Goal: Task Accomplishment & Management: Complete application form

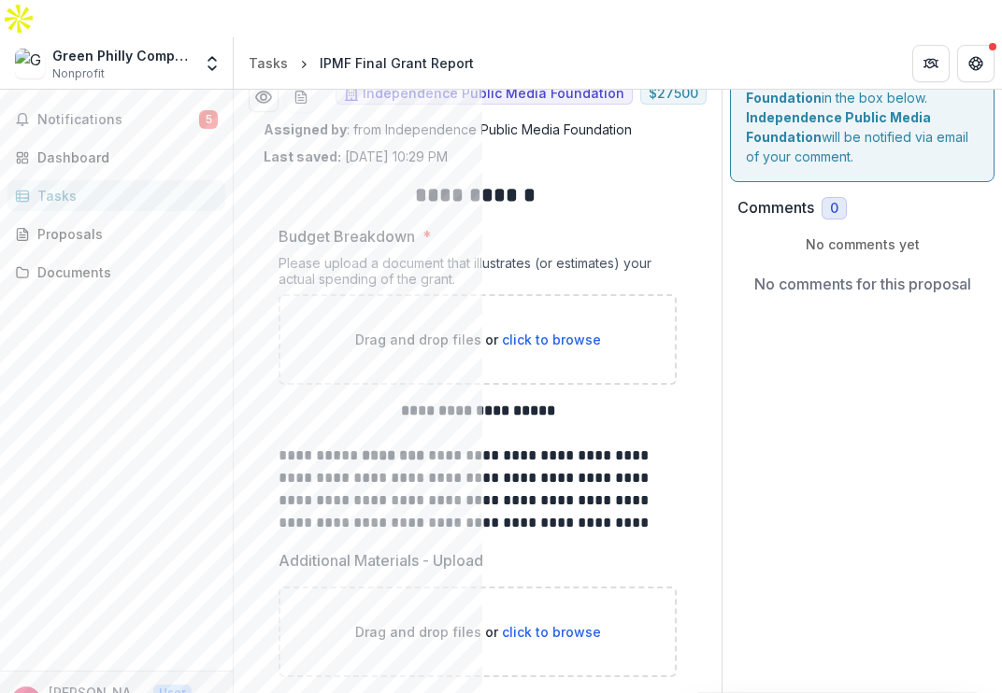
scroll to position [380, 0]
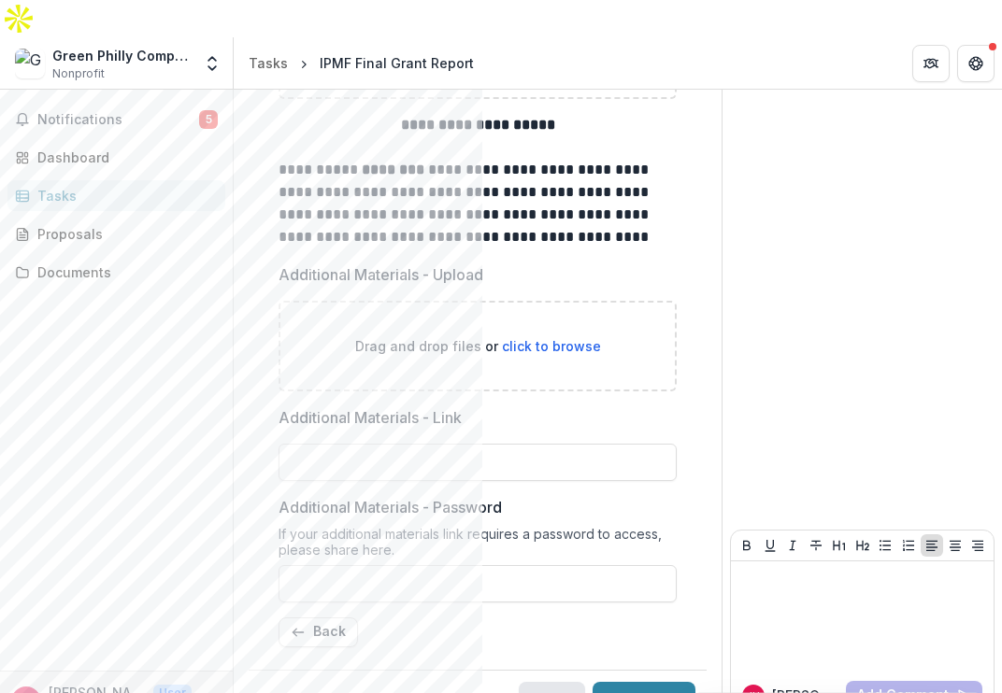
click at [546, 682] on button "Save" at bounding box center [552, 700] width 66 height 37
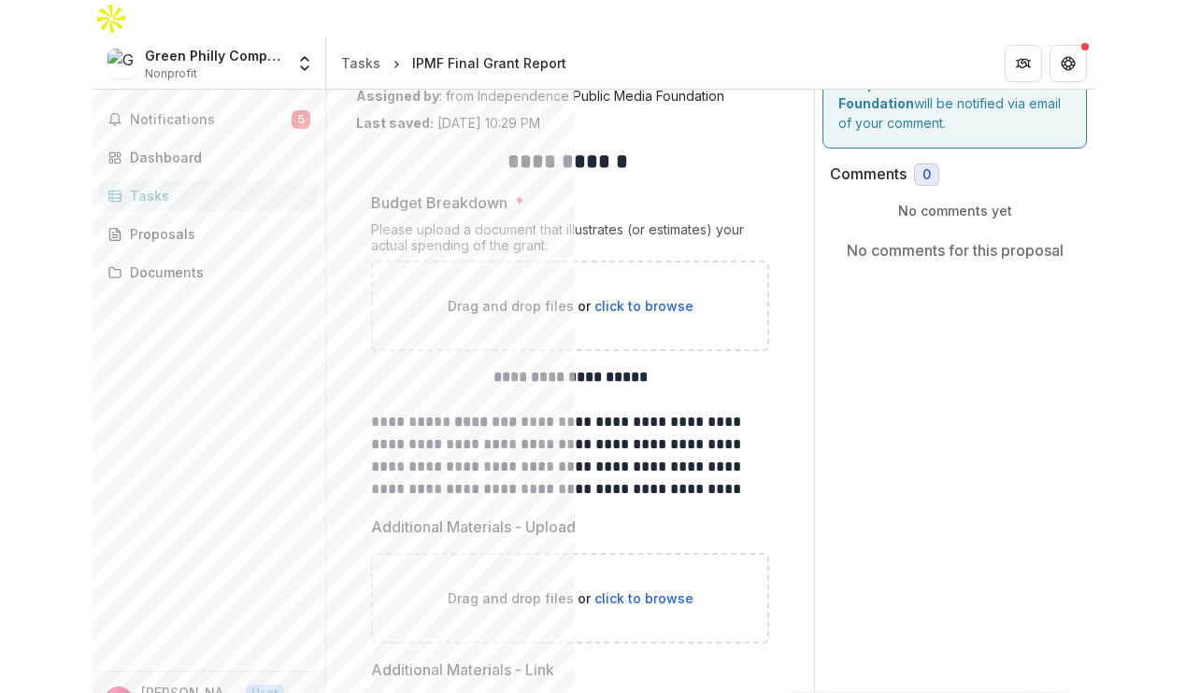
scroll to position [0, 0]
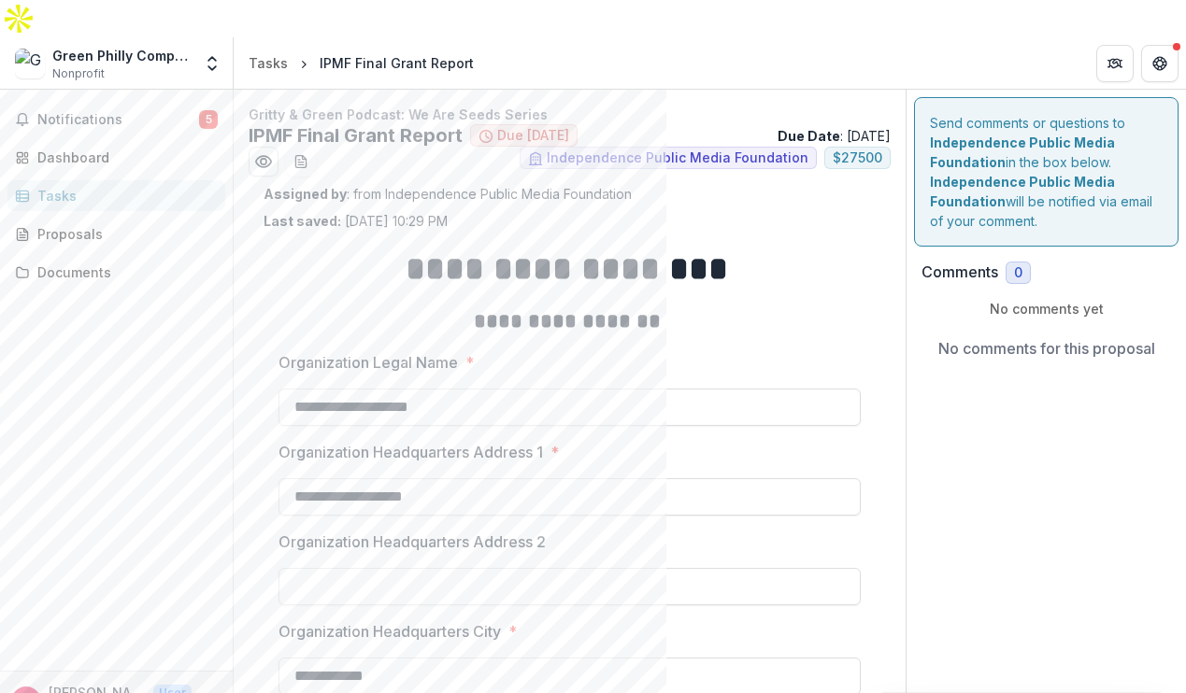
scroll to position [557, 0]
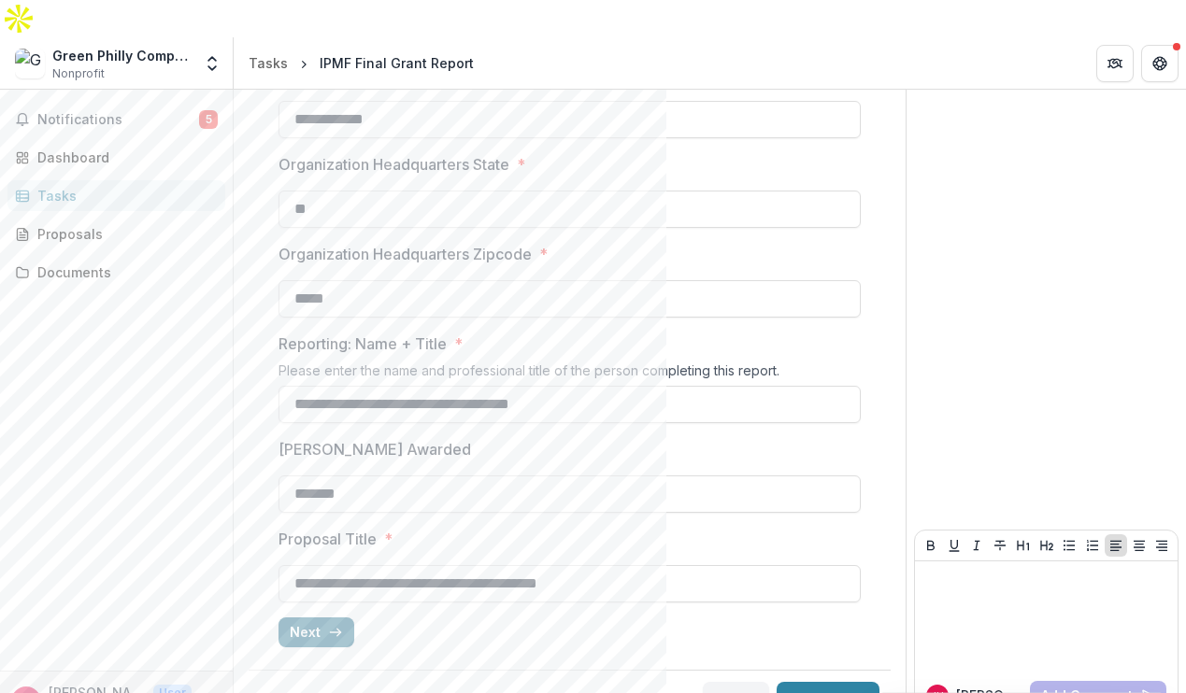
click at [328, 625] on icon "button" at bounding box center [335, 632] width 15 height 15
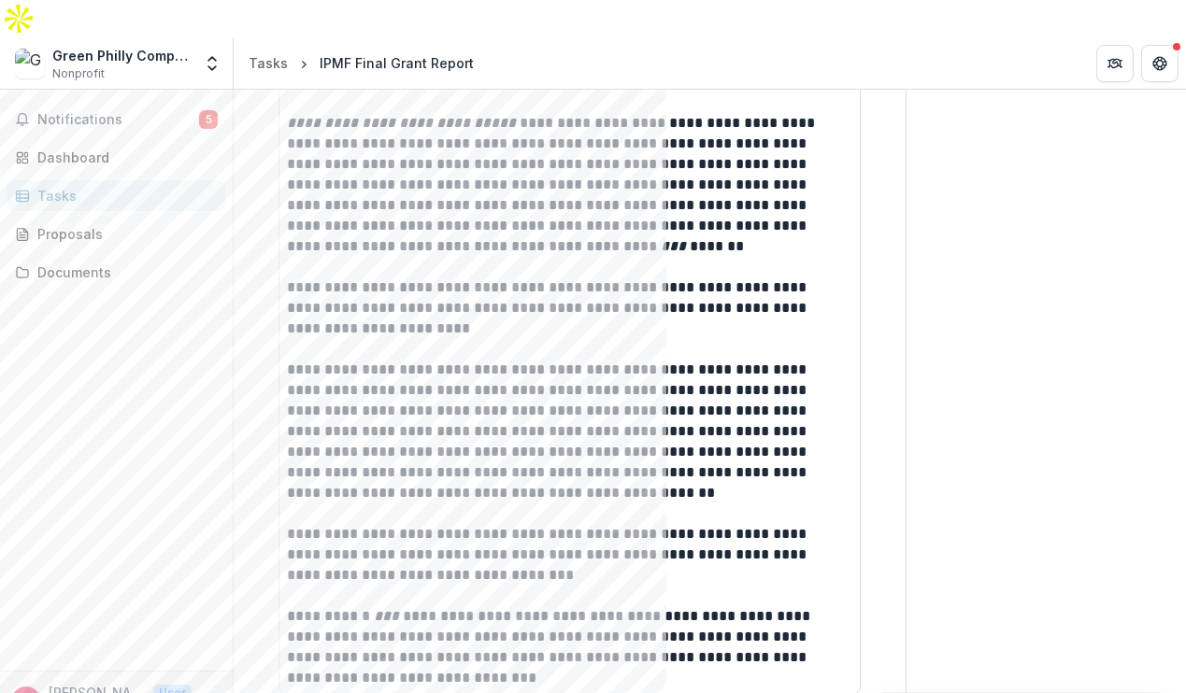
scroll to position [8140, 0]
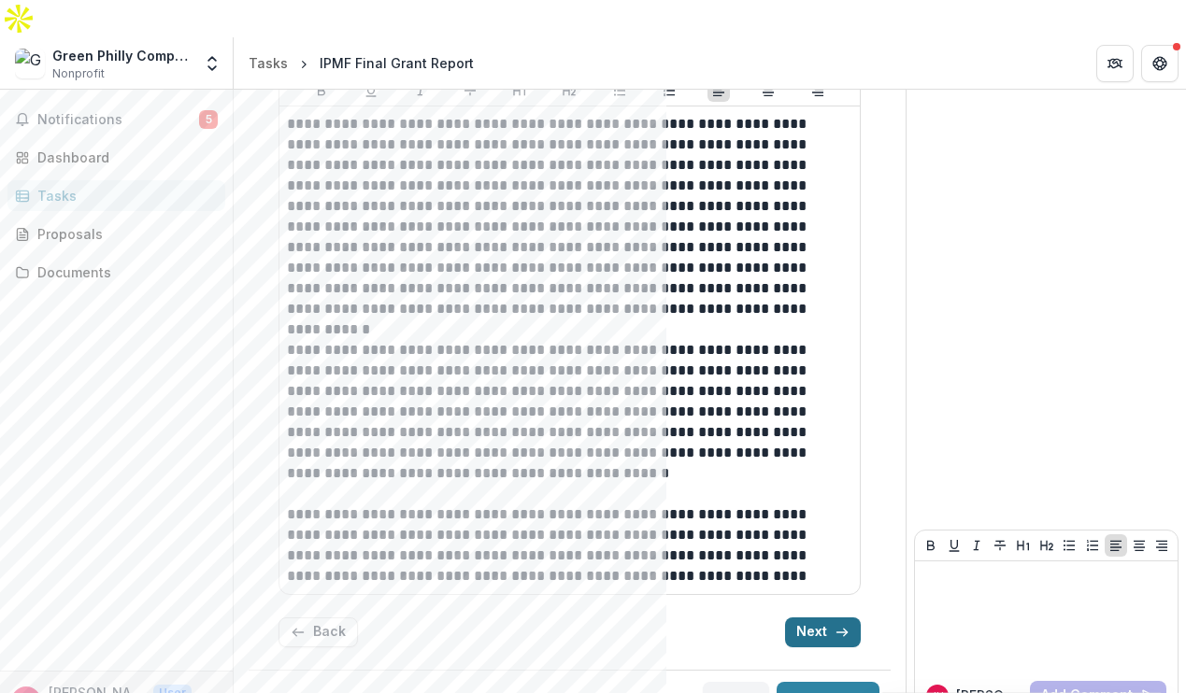
click at [326, 618] on button "Back" at bounding box center [317, 633] width 79 height 30
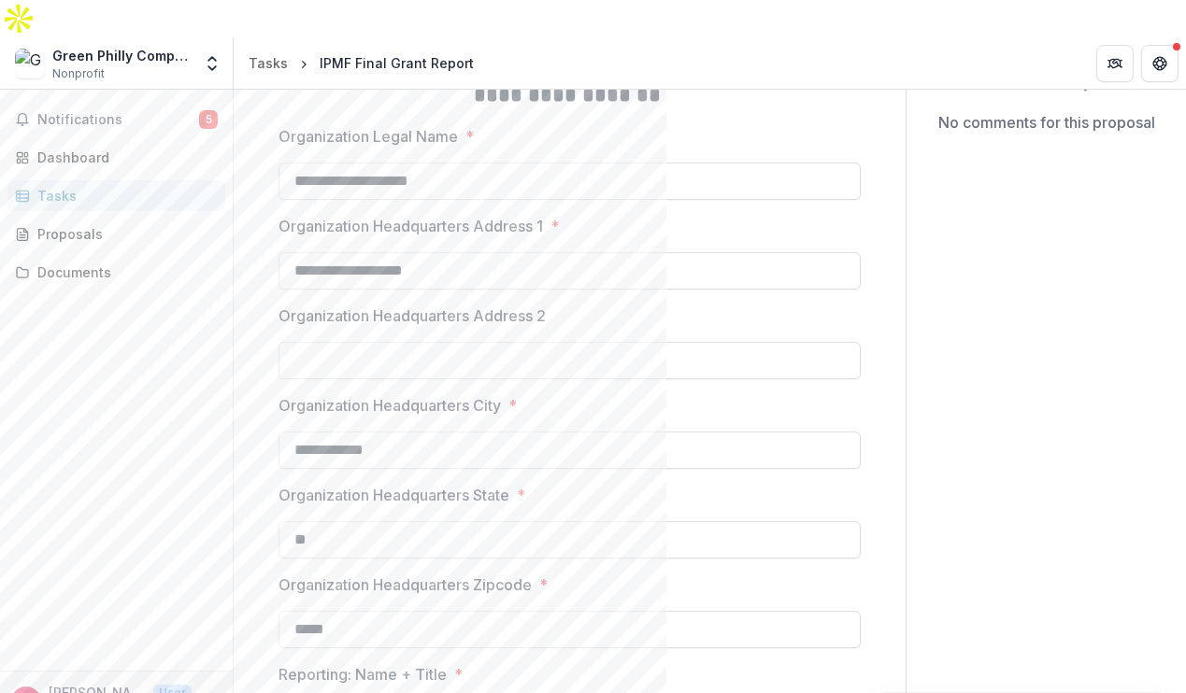
scroll to position [0, 0]
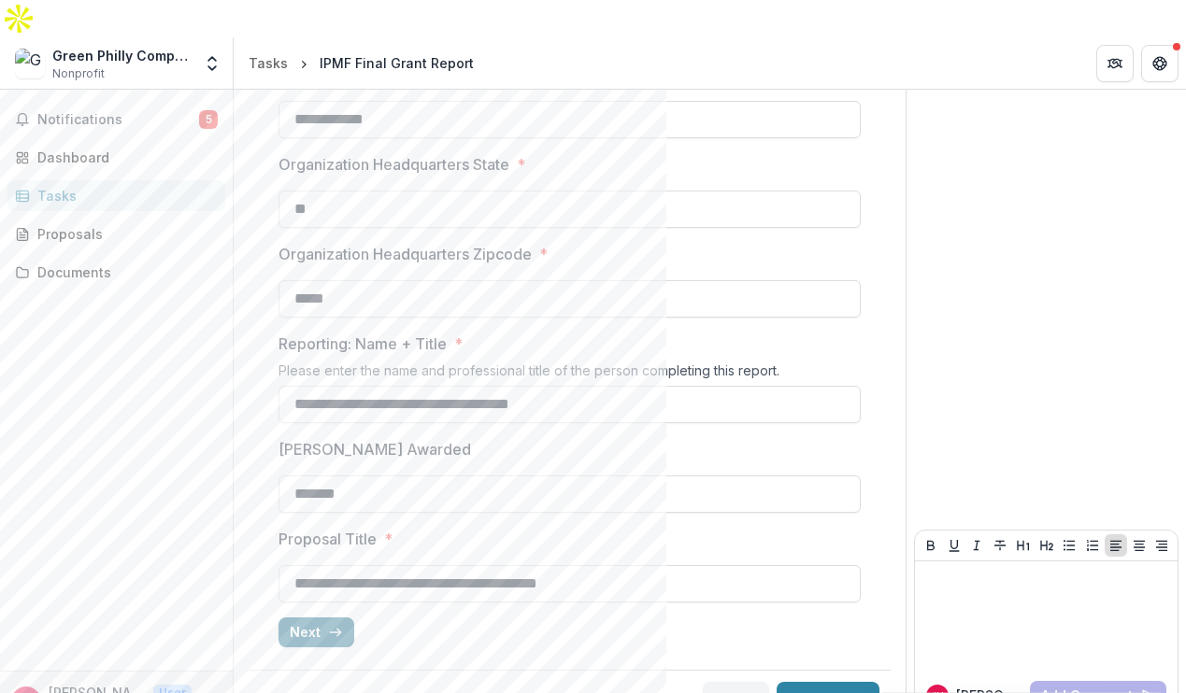
click at [318, 618] on button "Next" at bounding box center [316, 633] width 76 height 30
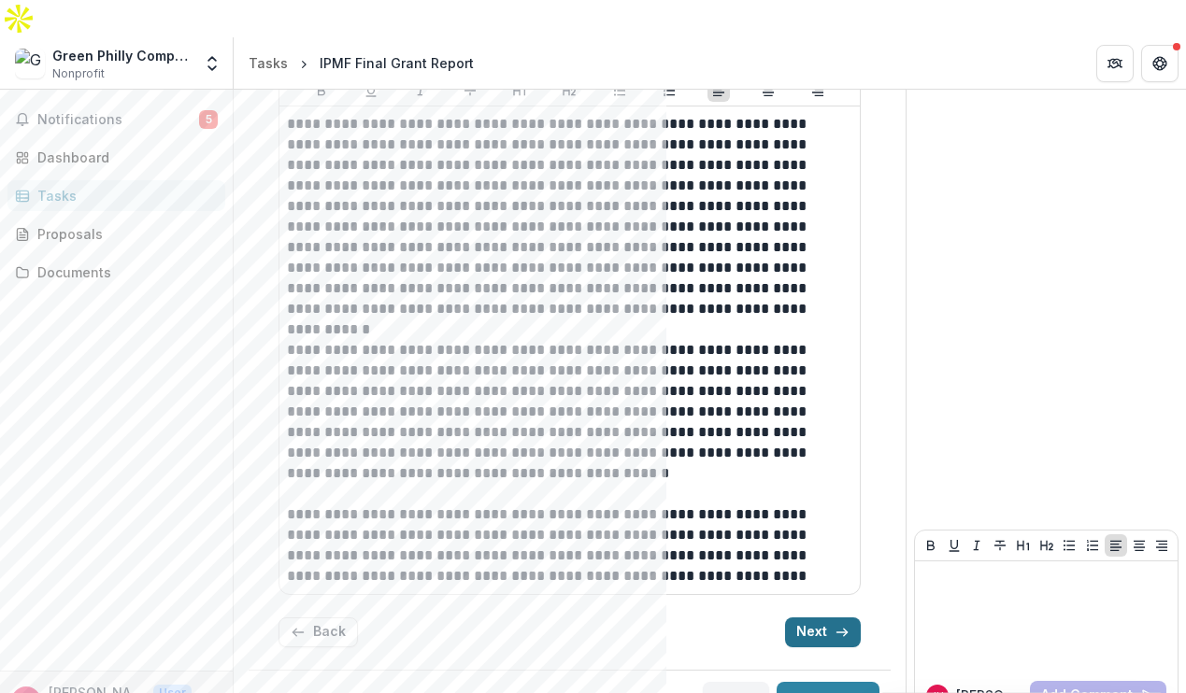
click at [818, 618] on button "Next" at bounding box center [823, 633] width 76 height 30
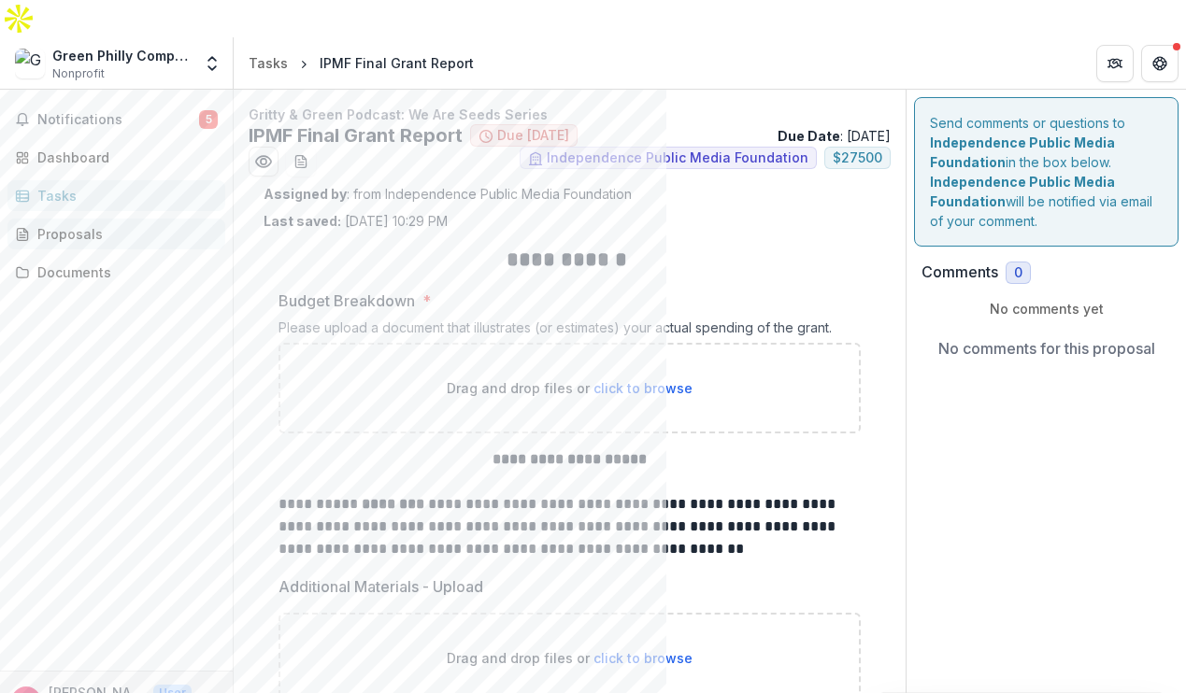
scroll to position [296, 0]
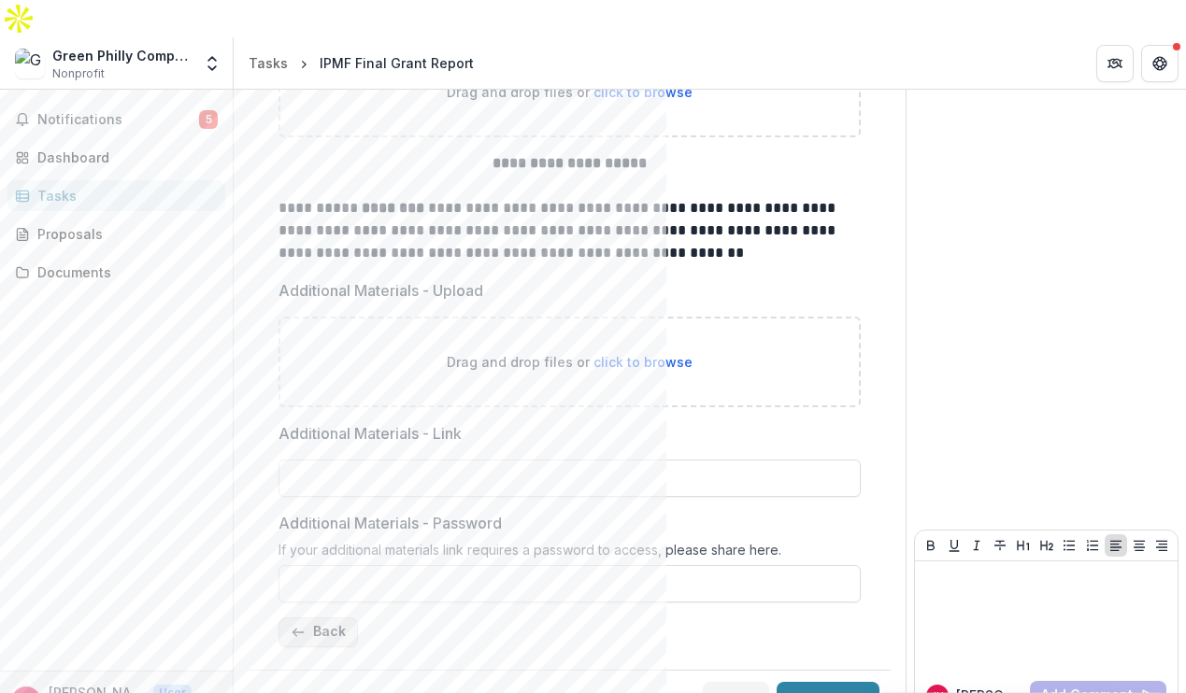
click at [325, 618] on button "Back" at bounding box center [317, 633] width 79 height 30
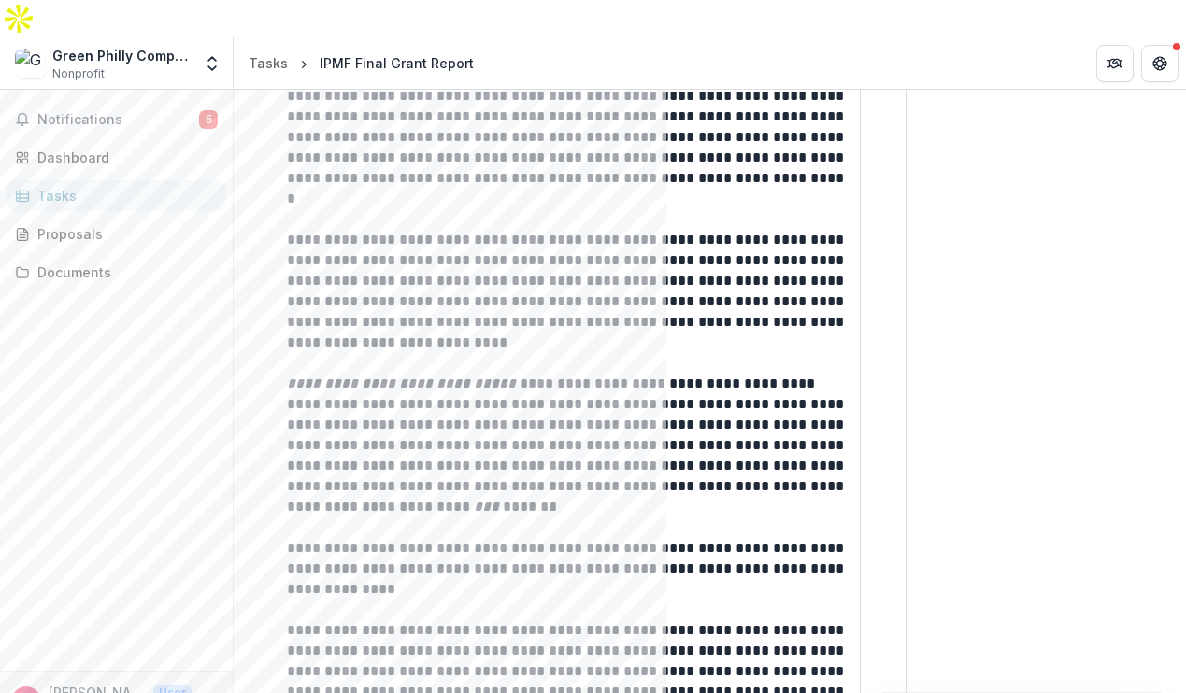
scroll to position [8140, 0]
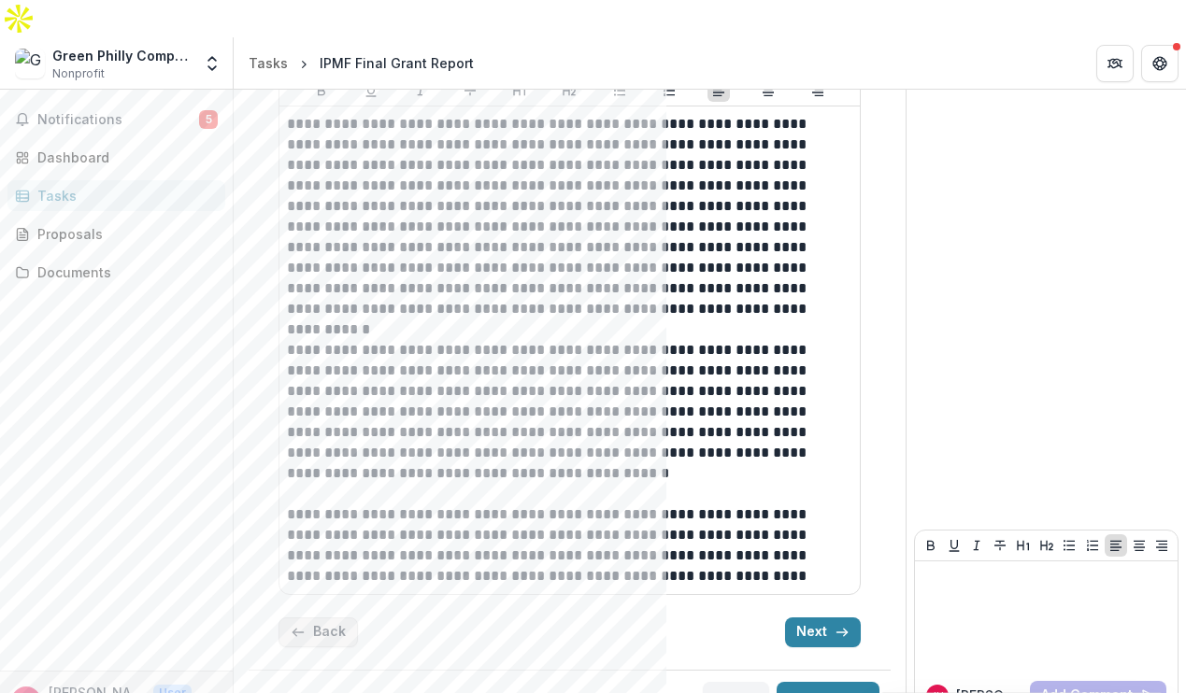
click at [331, 618] on button "Back" at bounding box center [317, 633] width 79 height 30
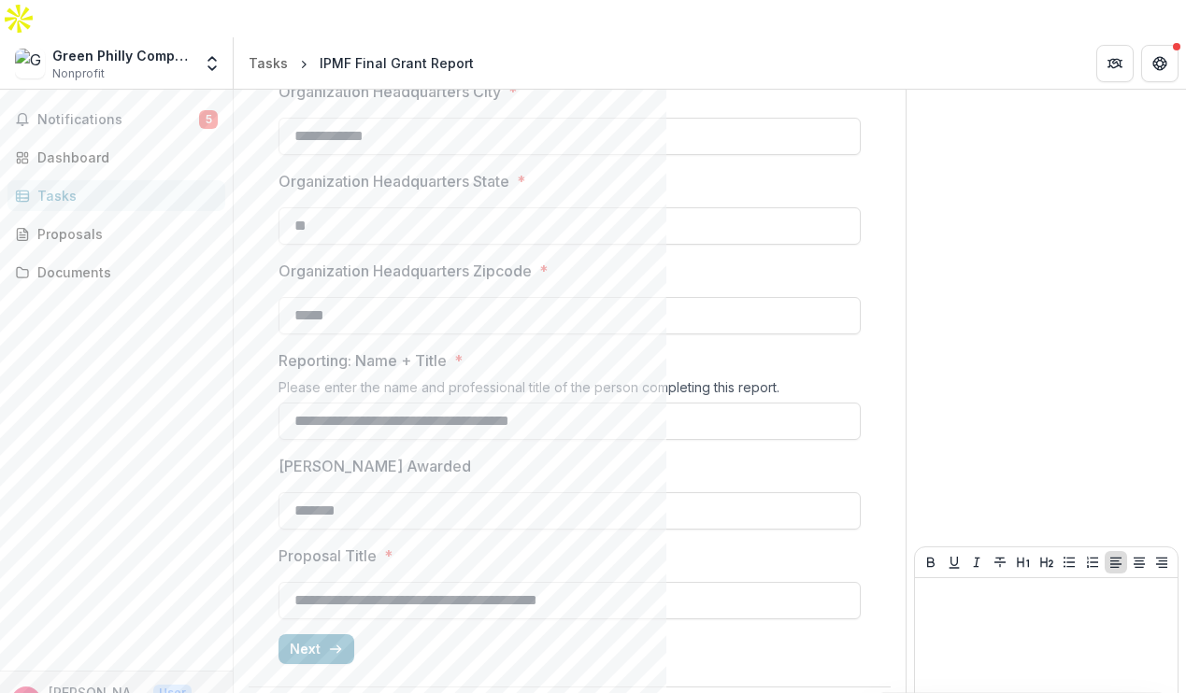
scroll to position [557, 0]
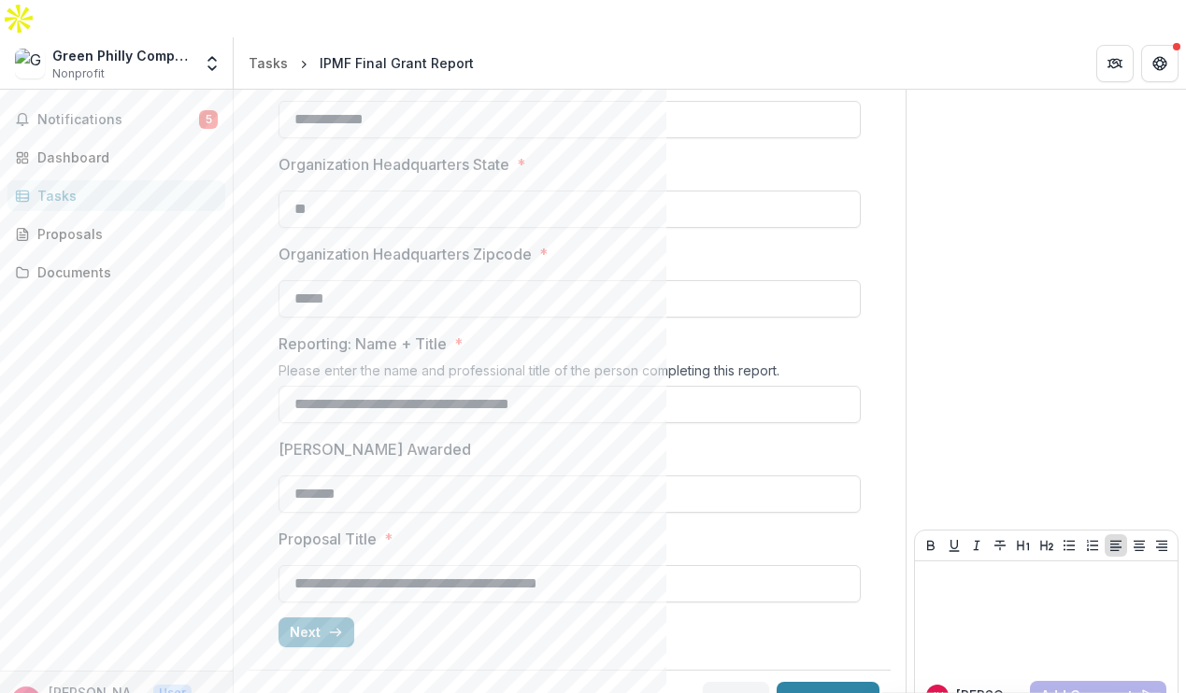
click at [309, 618] on button "Next" at bounding box center [316, 633] width 76 height 30
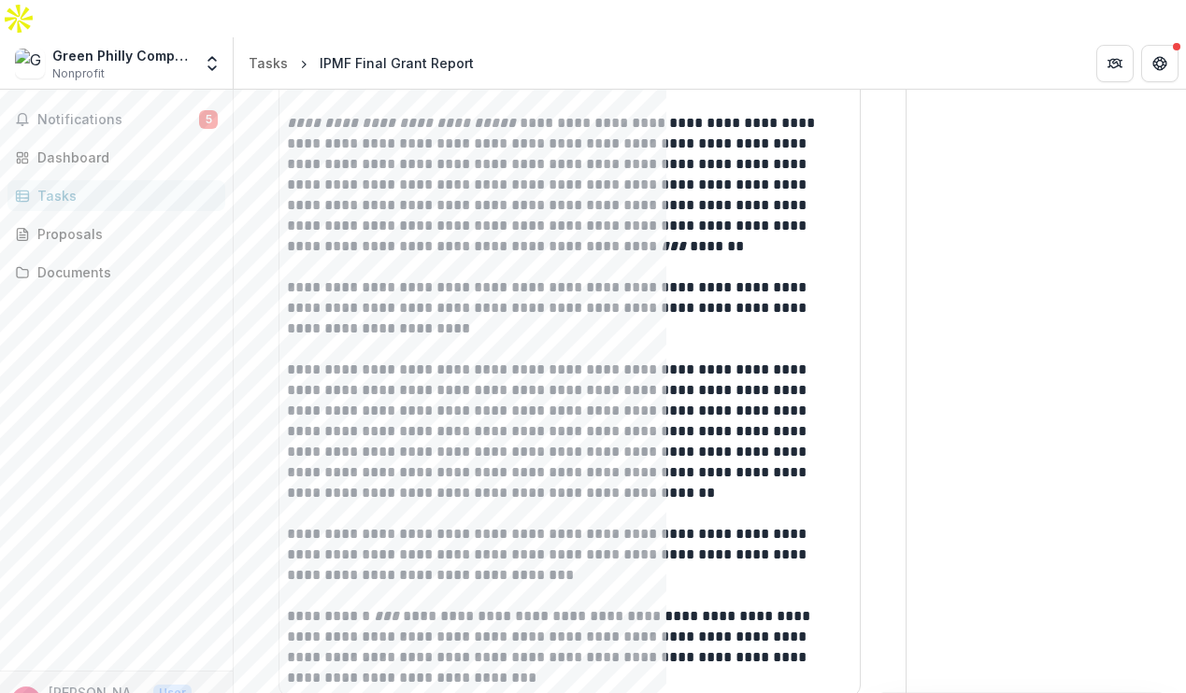
scroll to position [8140, 0]
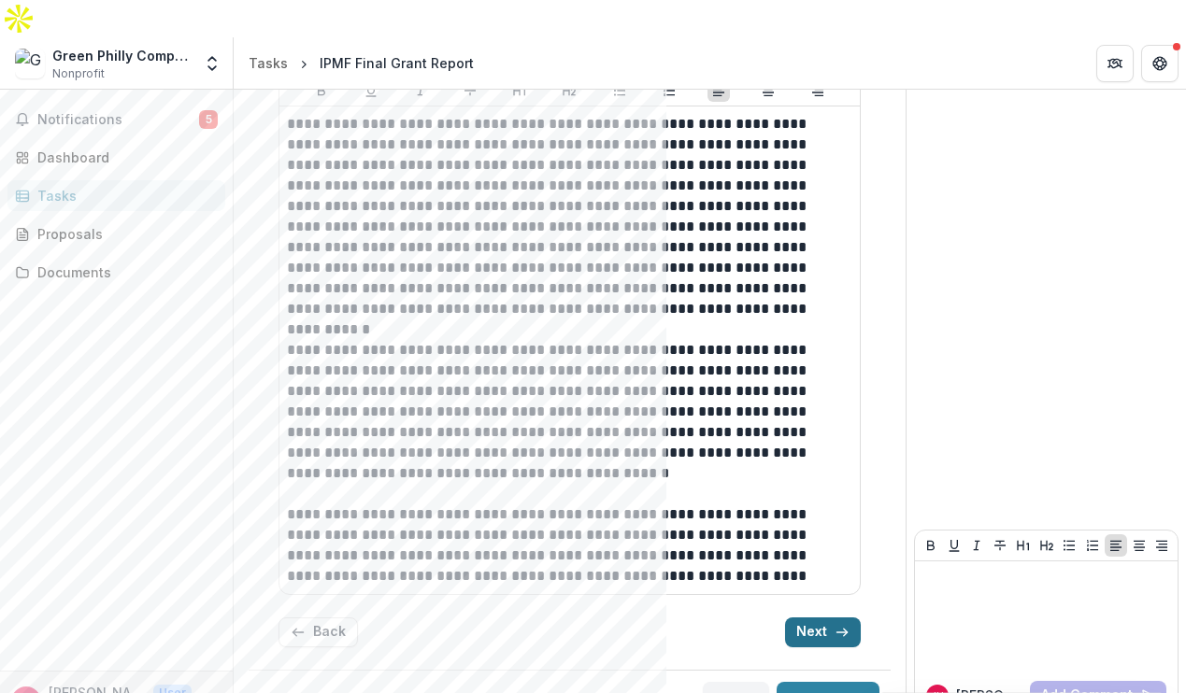
click at [812, 618] on button "Next" at bounding box center [823, 633] width 76 height 30
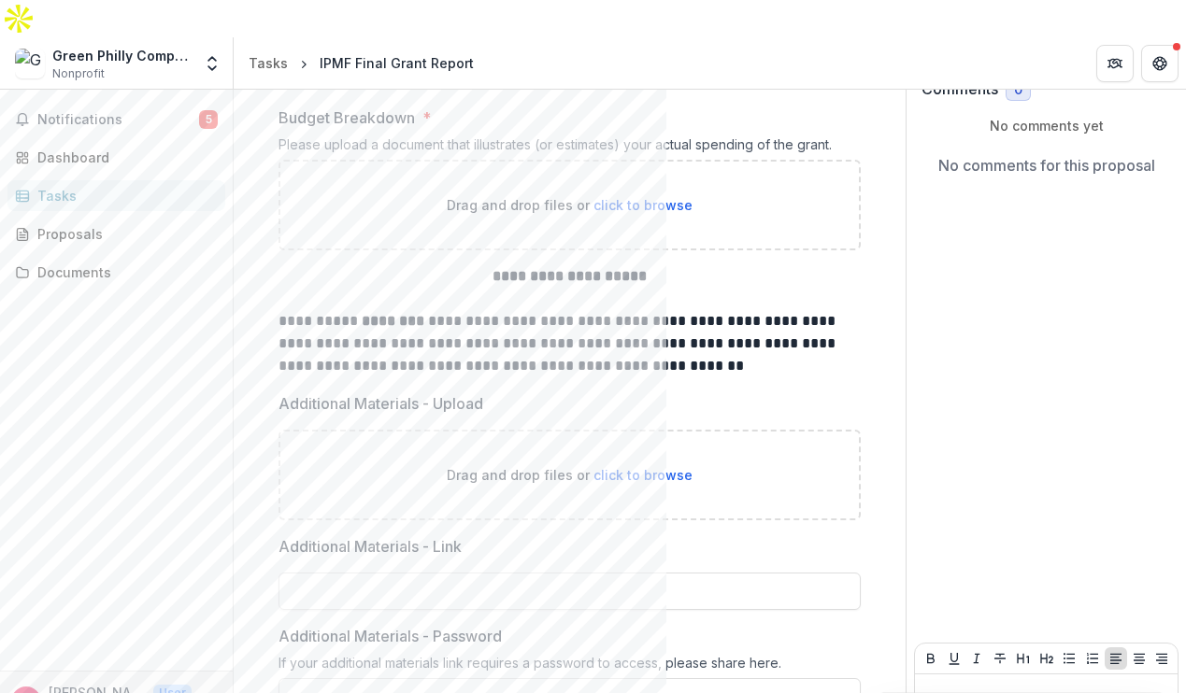
scroll to position [0, 0]
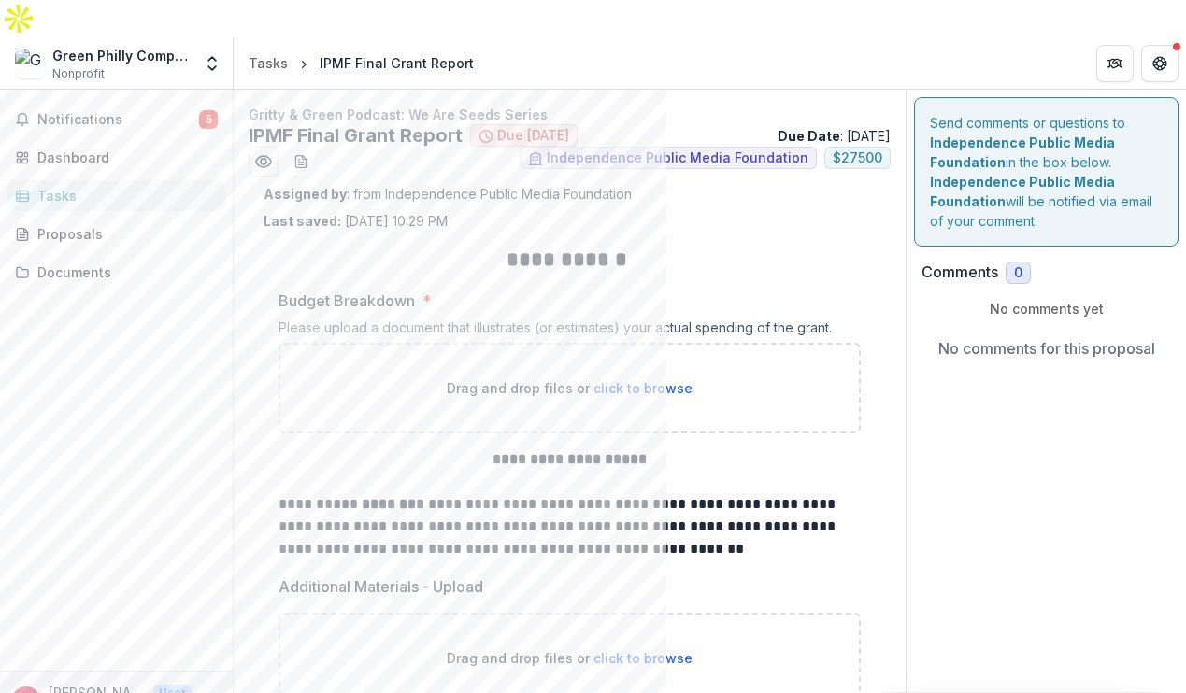
click at [646, 380] on span "click to browse" at bounding box center [642, 388] width 99 height 16
type input "**********"
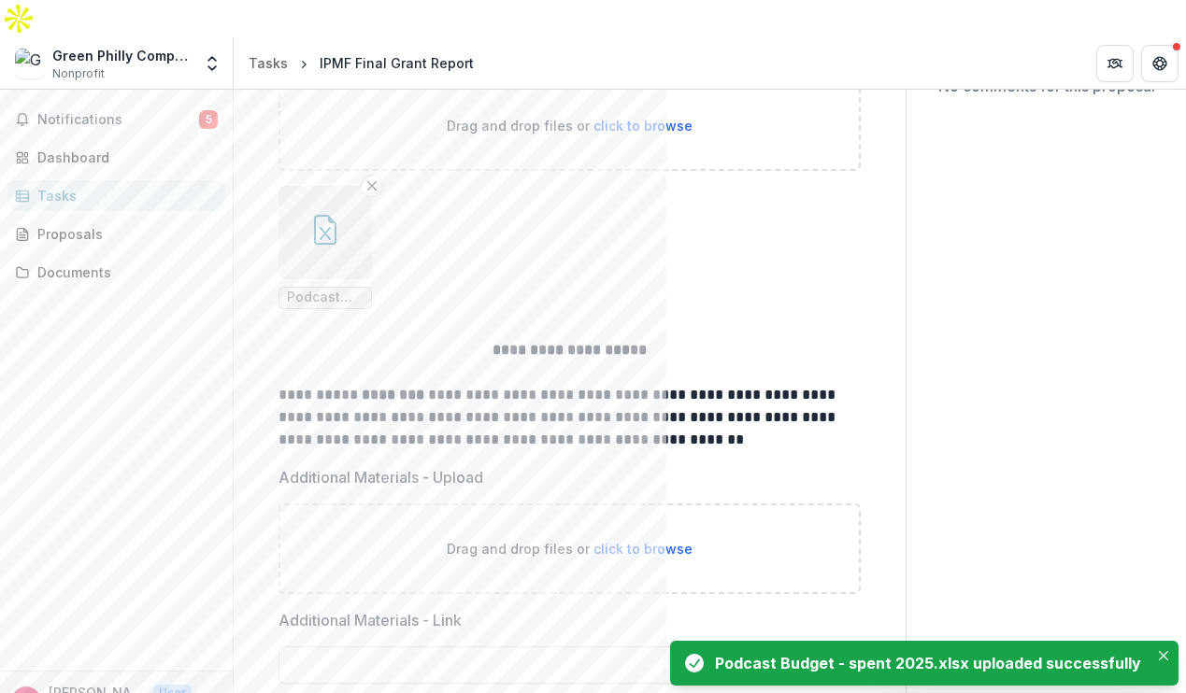
scroll to position [449, 0]
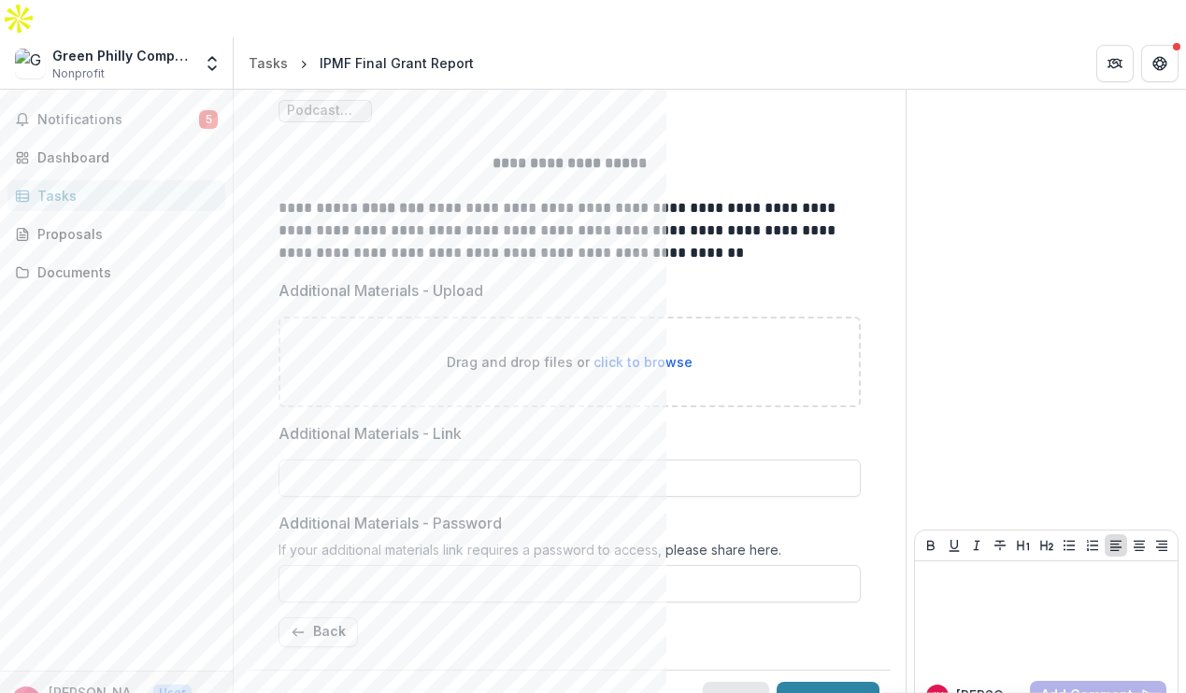
click at [727, 682] on button "Save" at bounding box center [736, 700] width 66 height 37
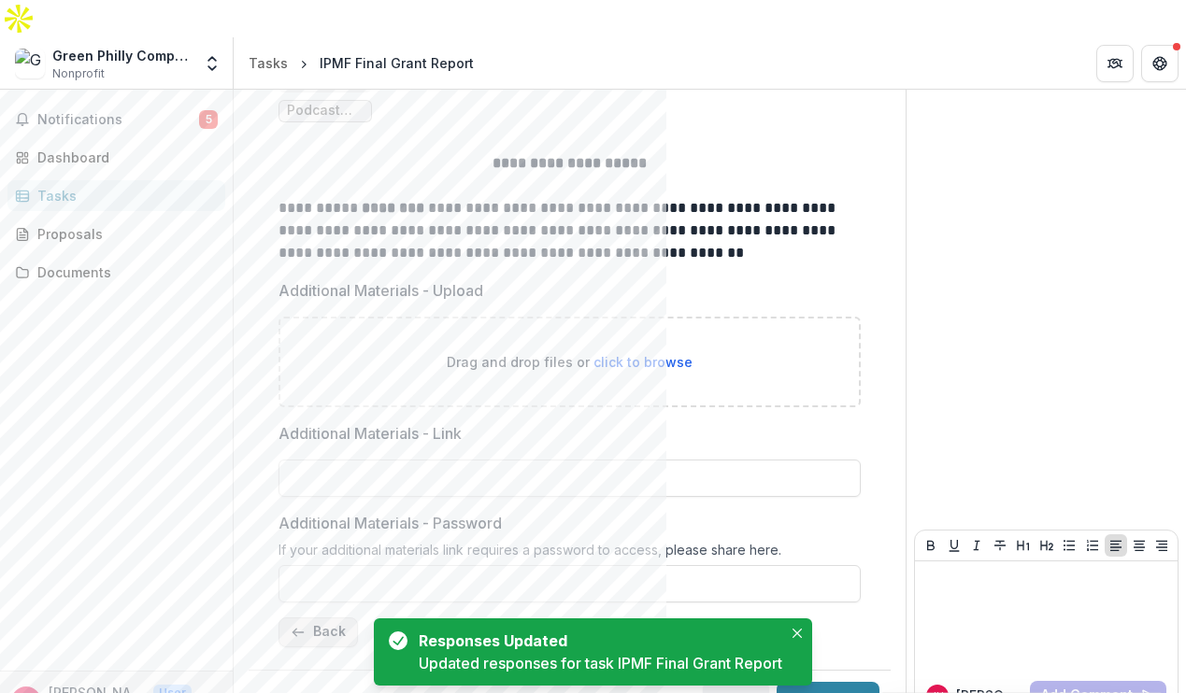
click at [307, 618] on button "Back" at bounding box center [317, 633] width 79 height 30
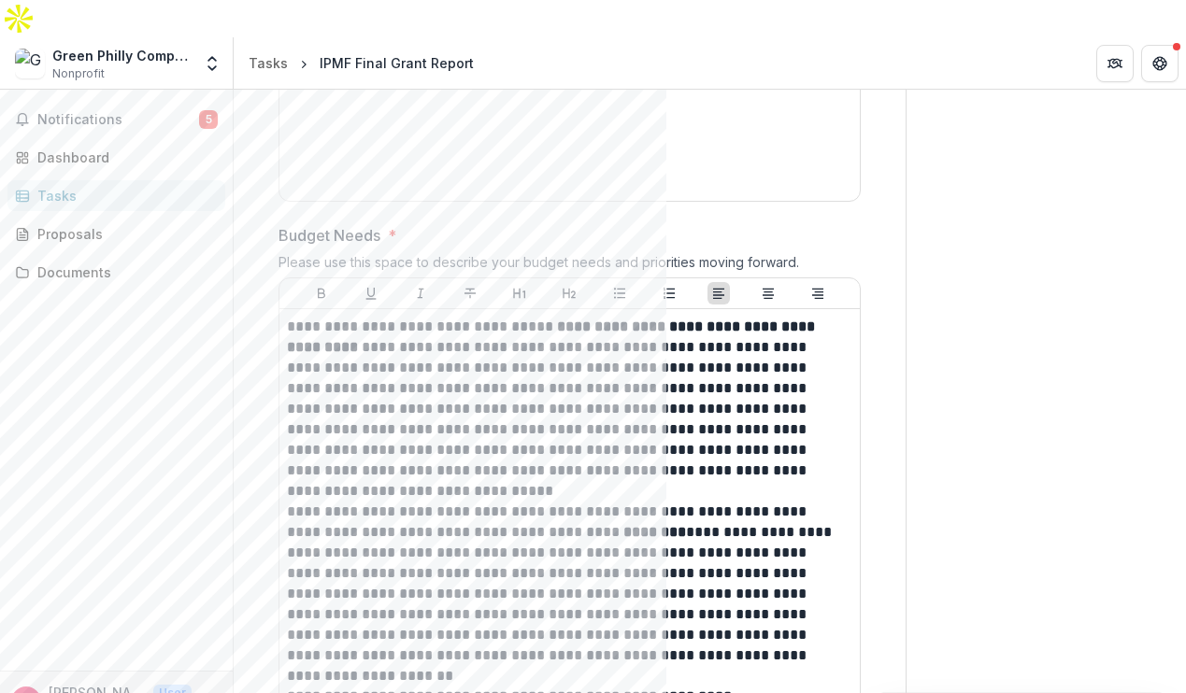
scroll to position [6542, 0]
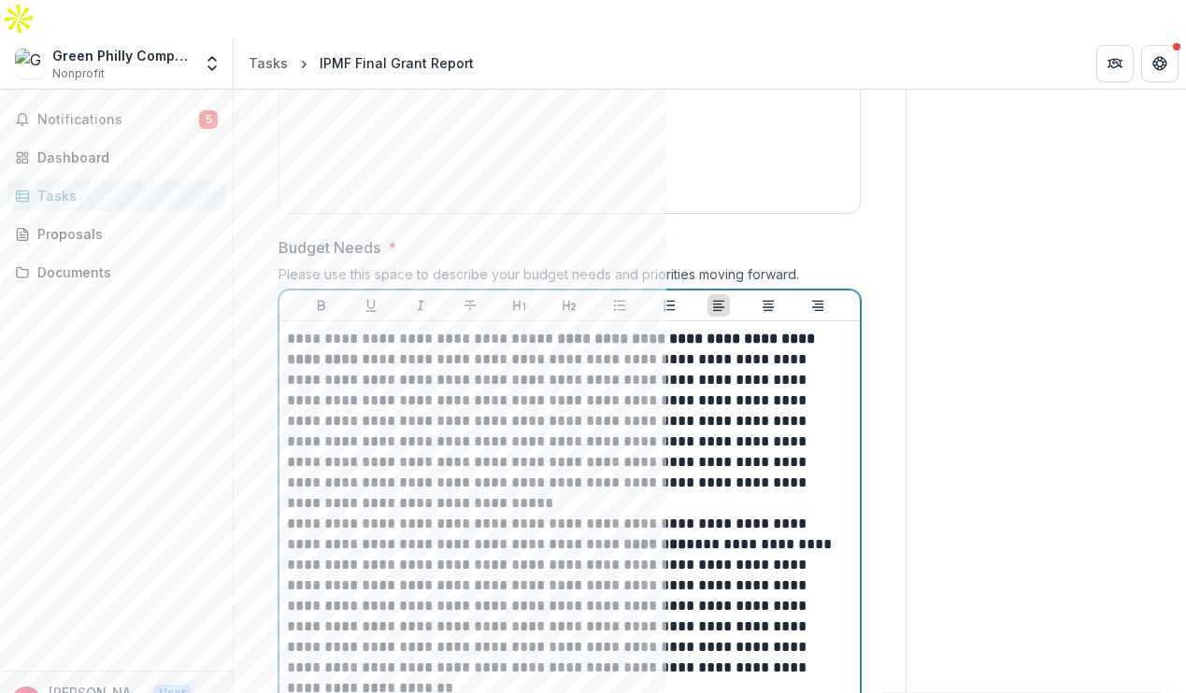
click at [287, 329] on p "**********" at bounding box center [567, 411] width 560 height 164
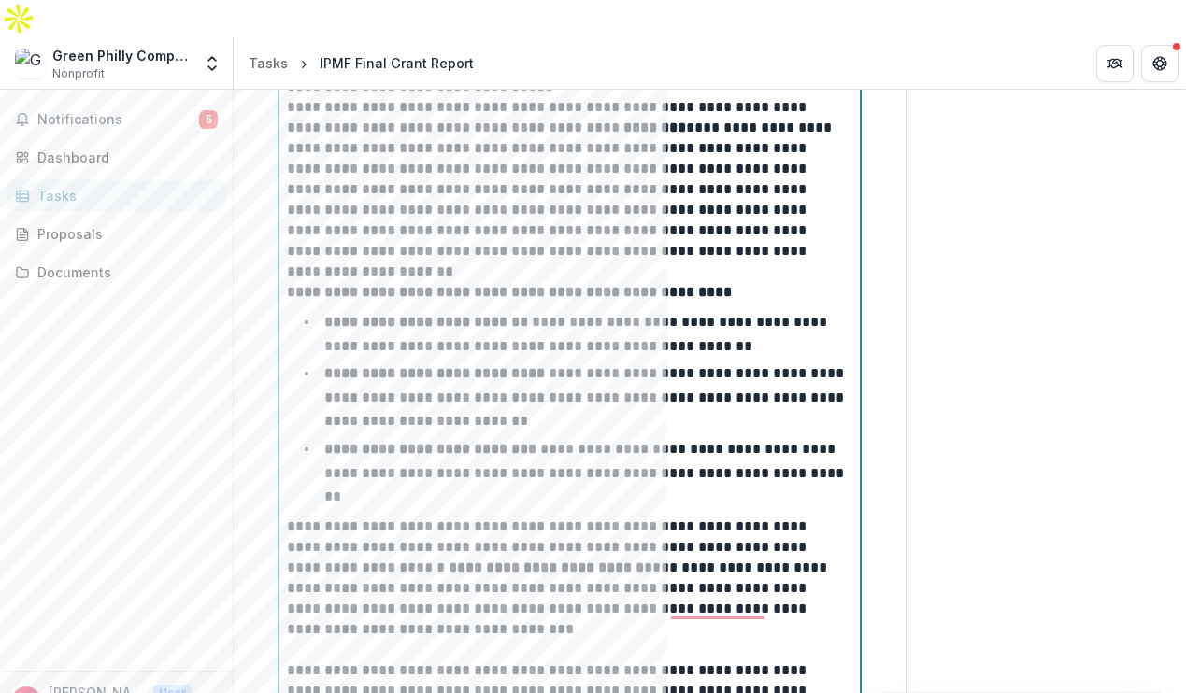
scroll to position [6786, 0]
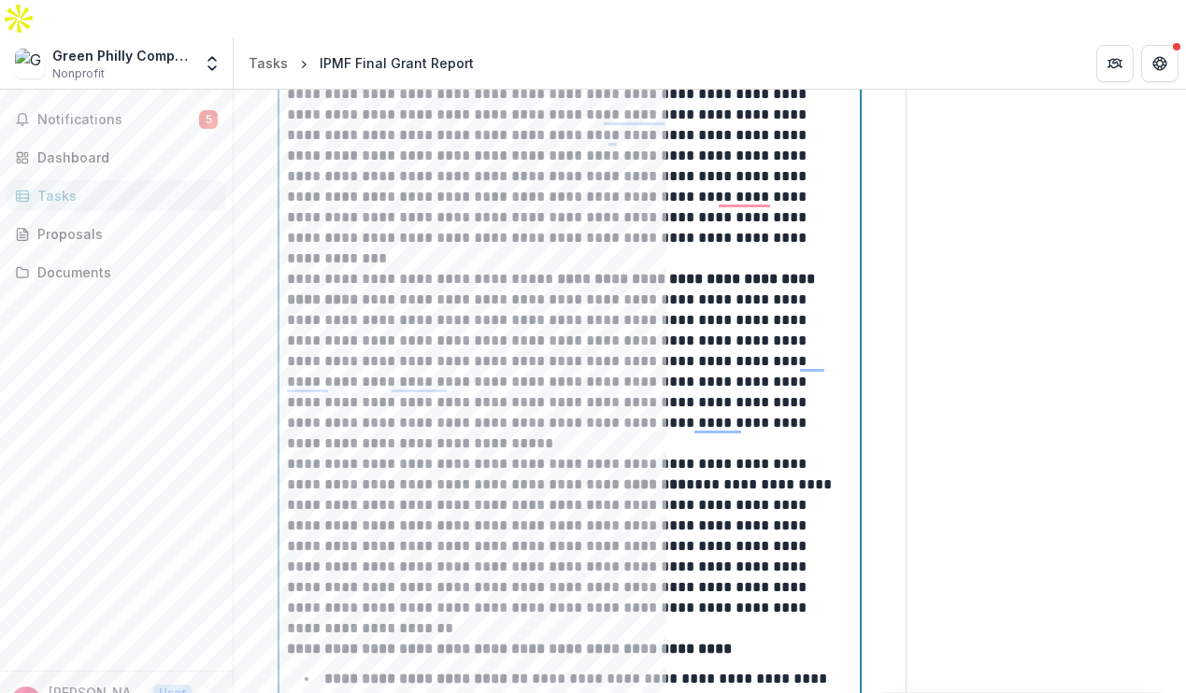
click at [353, 162] on p "**********" at bounding box center [567, 166] width 560 height 164
click at [626, 164] on p "**********" at bounding box center [567, 166] width 560 height 164
click at [635, 165] on p "**********" at bounding box center [567, 166] width 560 height 164
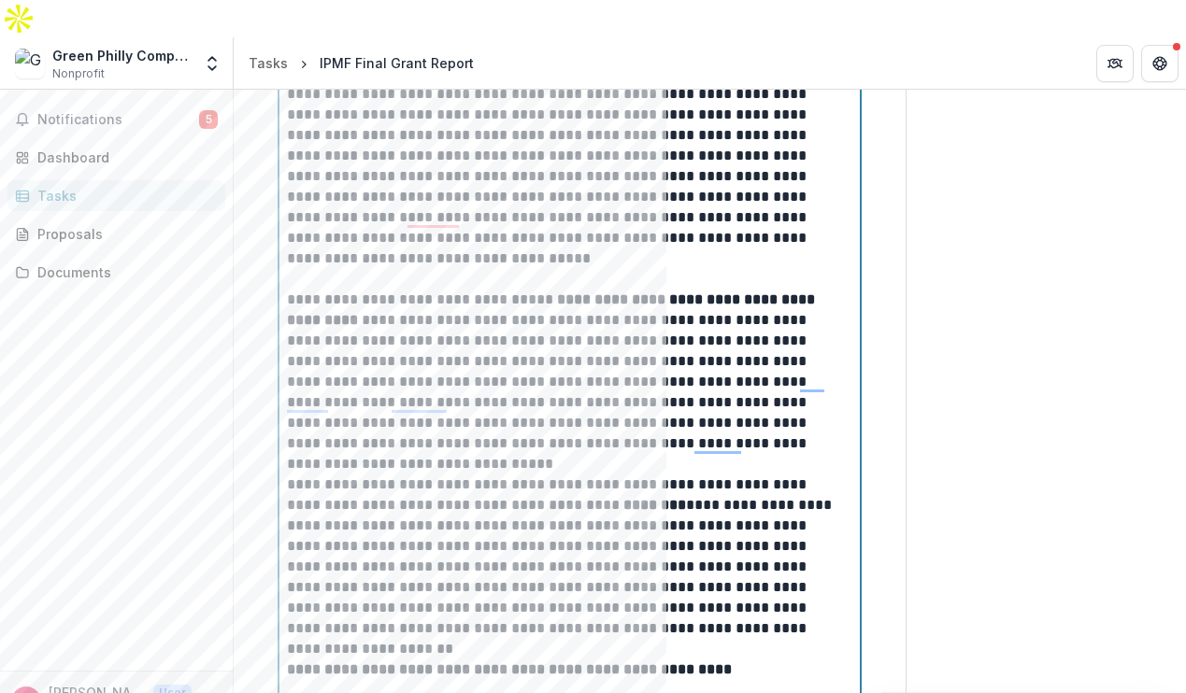
click at [546, 163] on p "**********" at bounding box center [567, 176] width 560 height 185
click at [589, 167] on p "**********" at bounding box center [567, 176] width 560 height 185
click at [301, 159] on p "**********" at bounding box center [567, 176] width 560 height 185
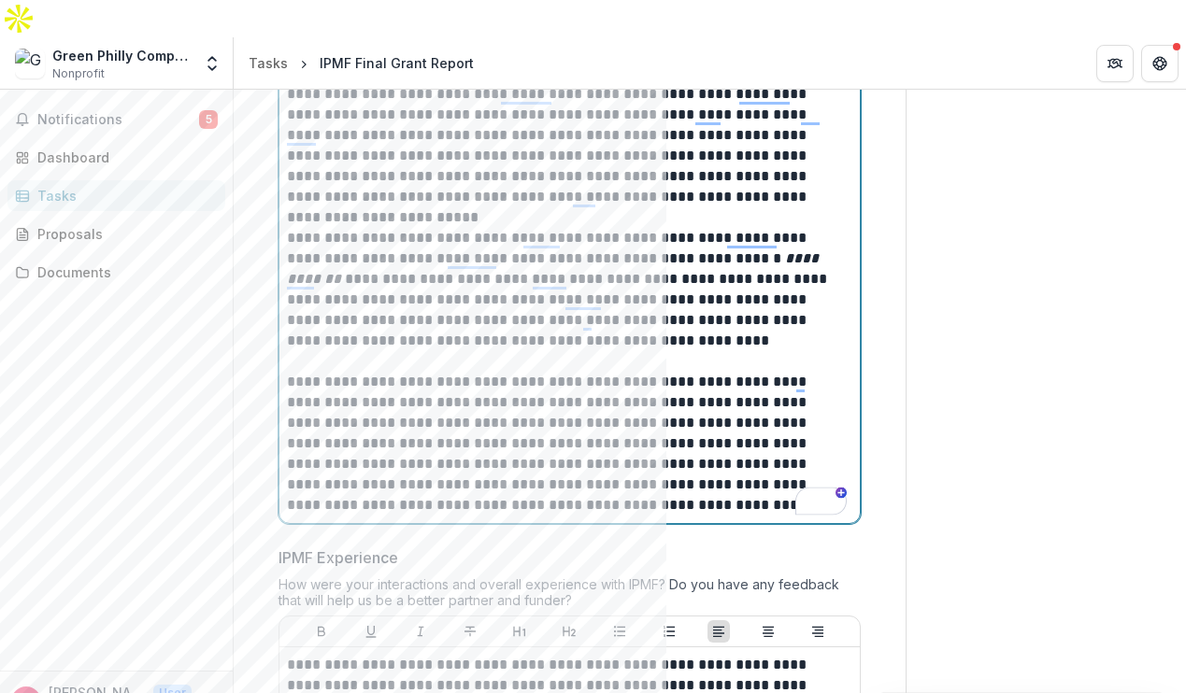
scroll to position [8346, 0]
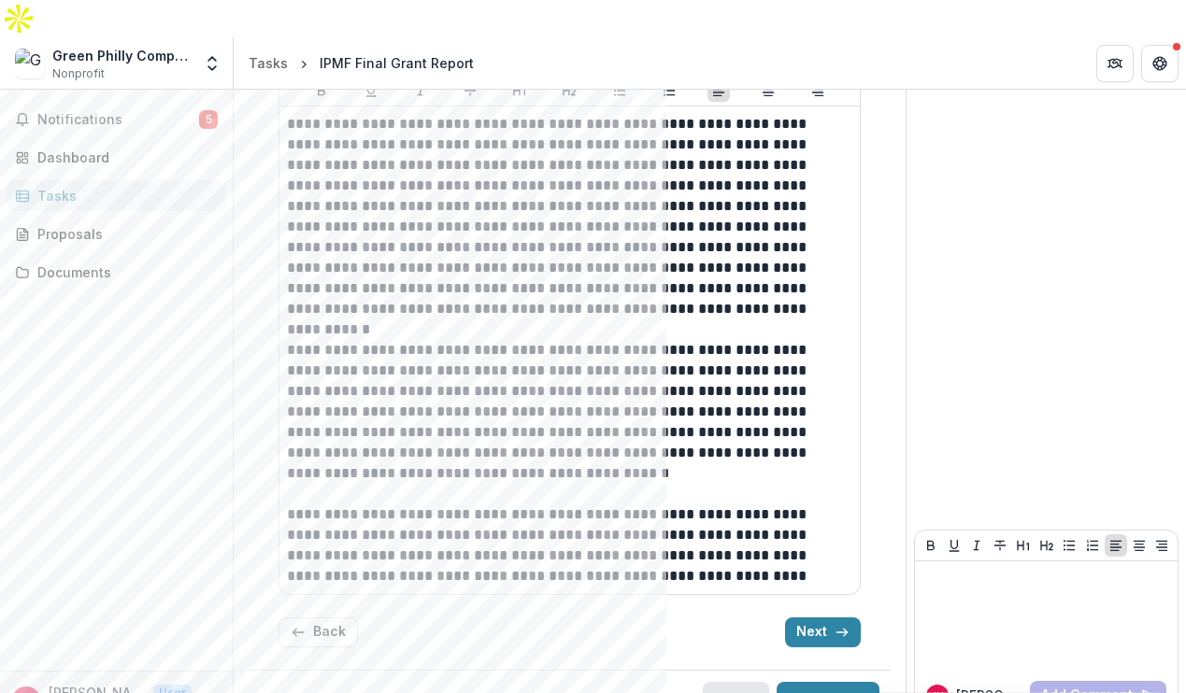
click at [724, 682] on button "Save" at bounding box center [736, 700] width 66 height 37
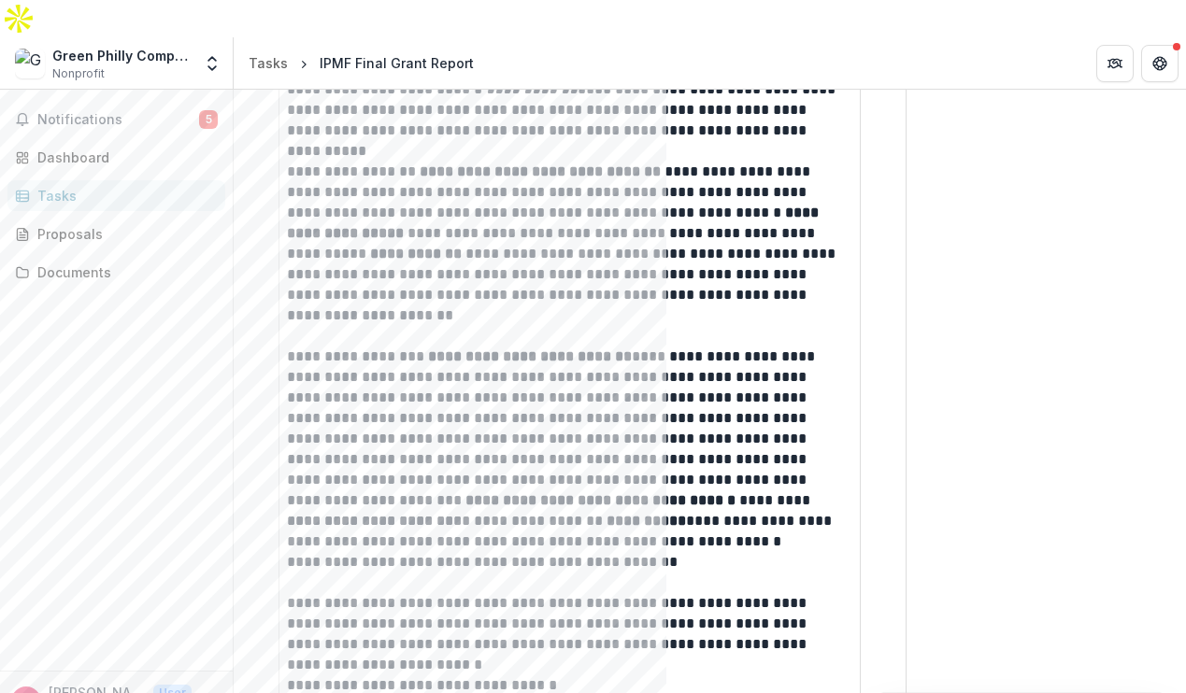
scroll to position [0, 0]
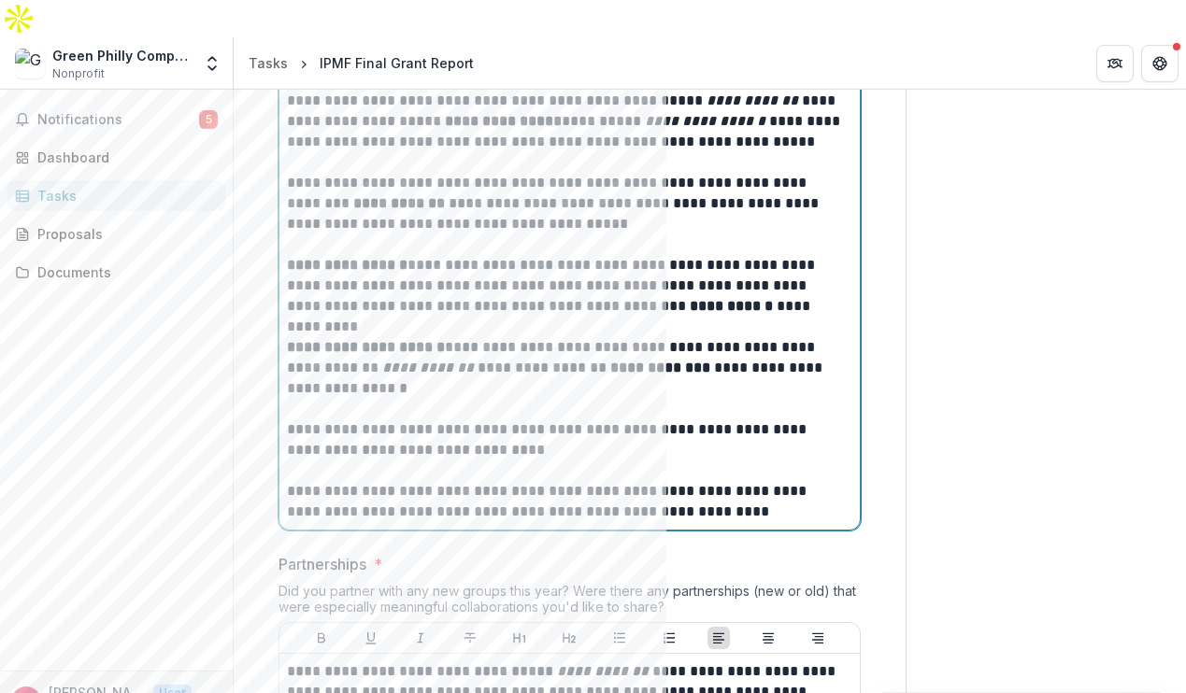
click at [590, 399] on p at bounding box center [569, 409] width 565 height 21
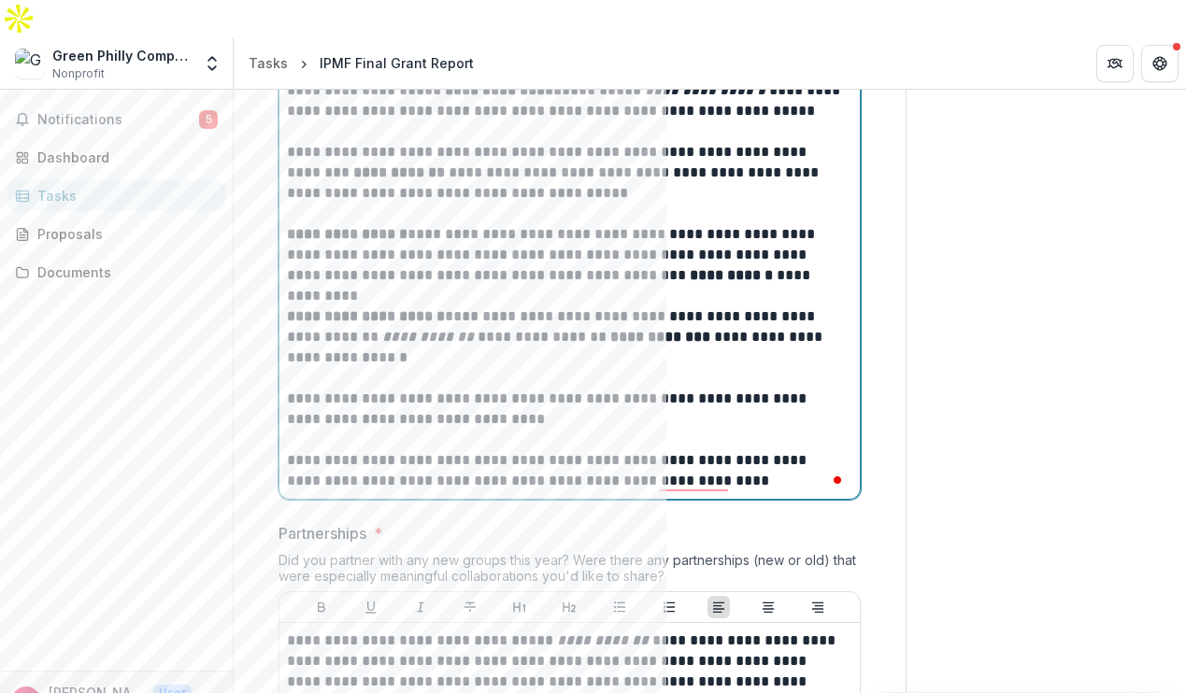
click at [731, 450] on p "**********" at bounding box center [567, 470] width 560 height 41
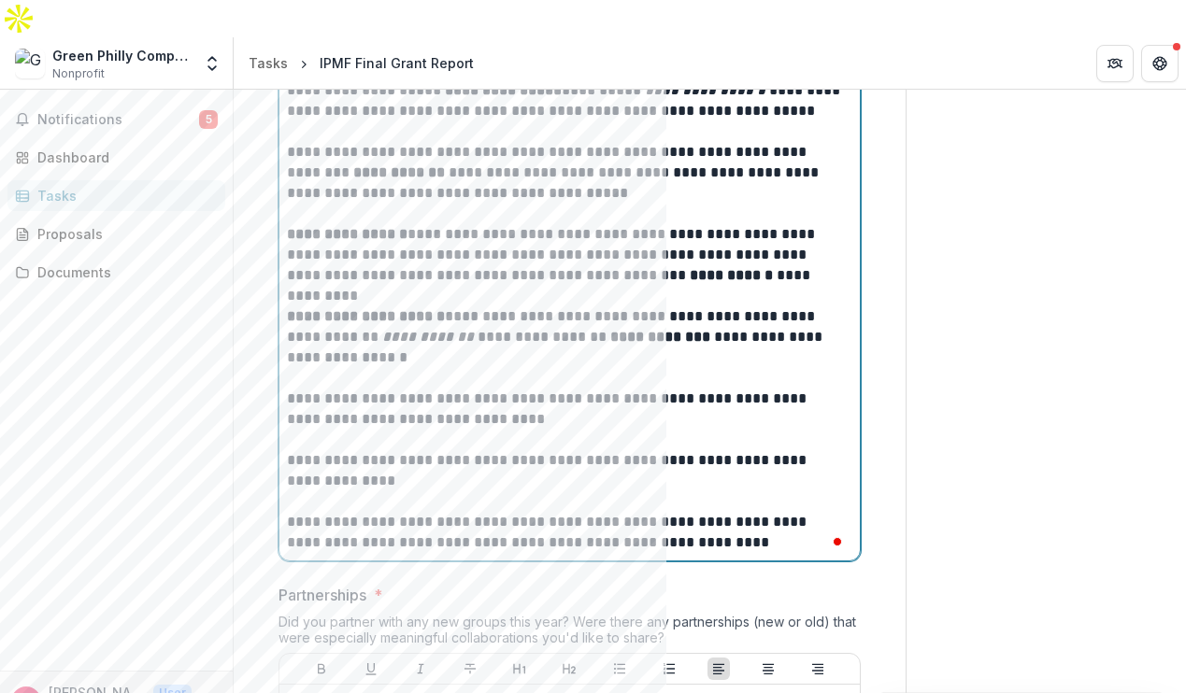
click at [796, 450] on p "**********" at bounding box center [567, 470] width 560 height 41
click at [664, 450] on p "**********" at bounding box center [567, 470] width 560 height 41
click at [626, 450] on p "**********" at bounding box center [567, 470] width 560 height 41
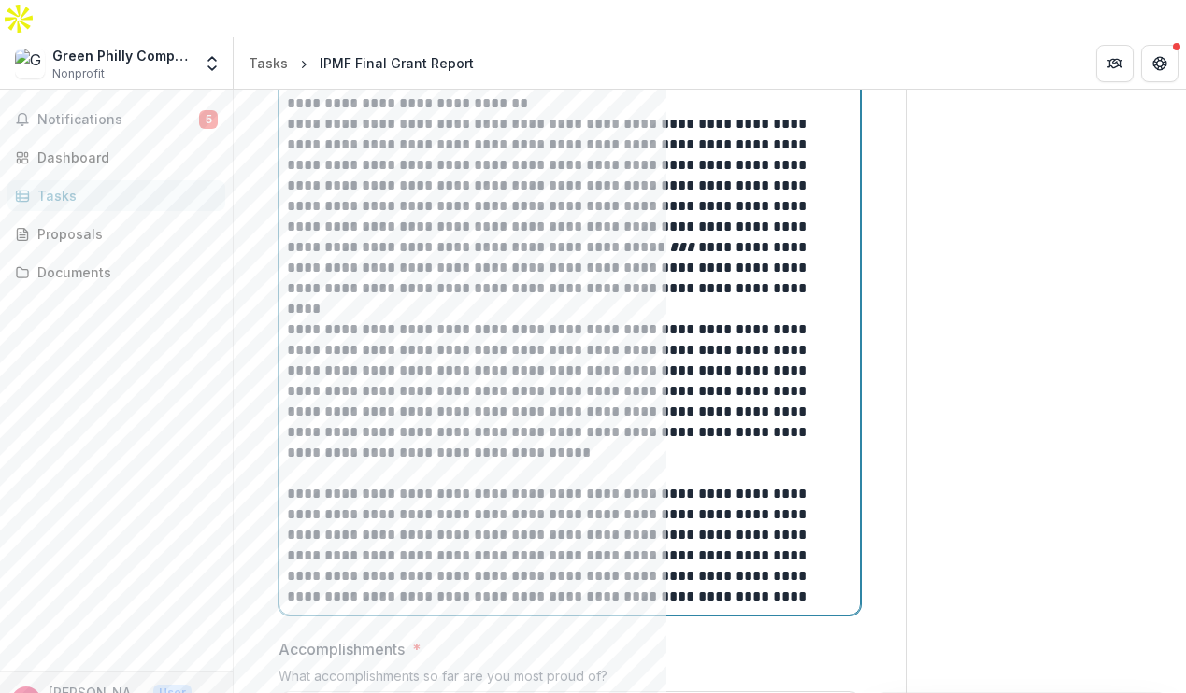
click at [458, 419] on p "**********" at bounding box center [567, 392] width 560 height 144
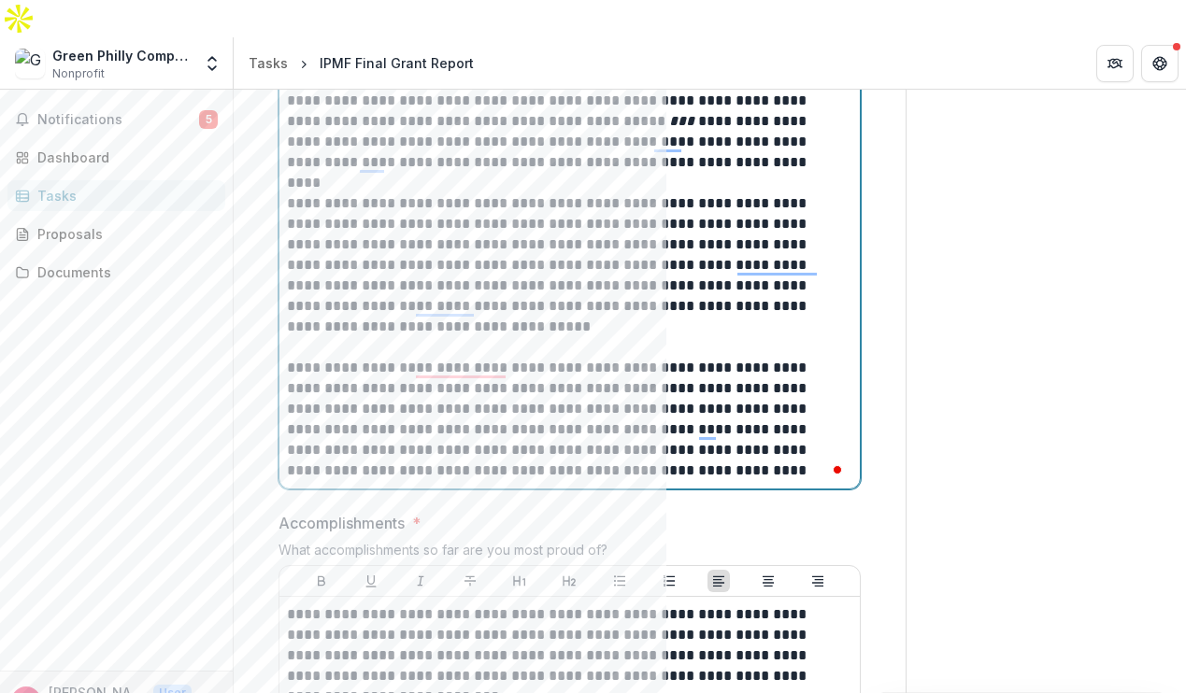
click at [425, 291] on p "**********" at bounding box center [567, 265] width 560 height 144
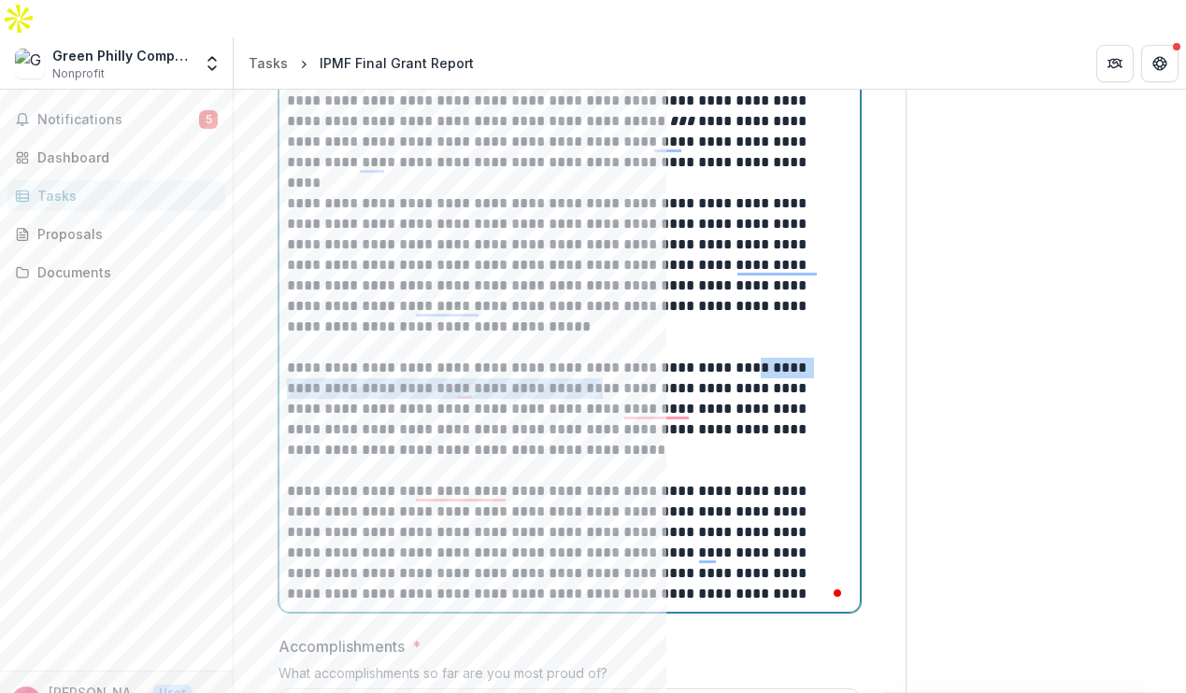
drag, startPoint x: 749, startPoint y: 329, endPoint x: 544, endPoint y: 350, distance: 206.7
click at [544, 358] on p "**********" at bounding box center [567, 409] width 560 height 103
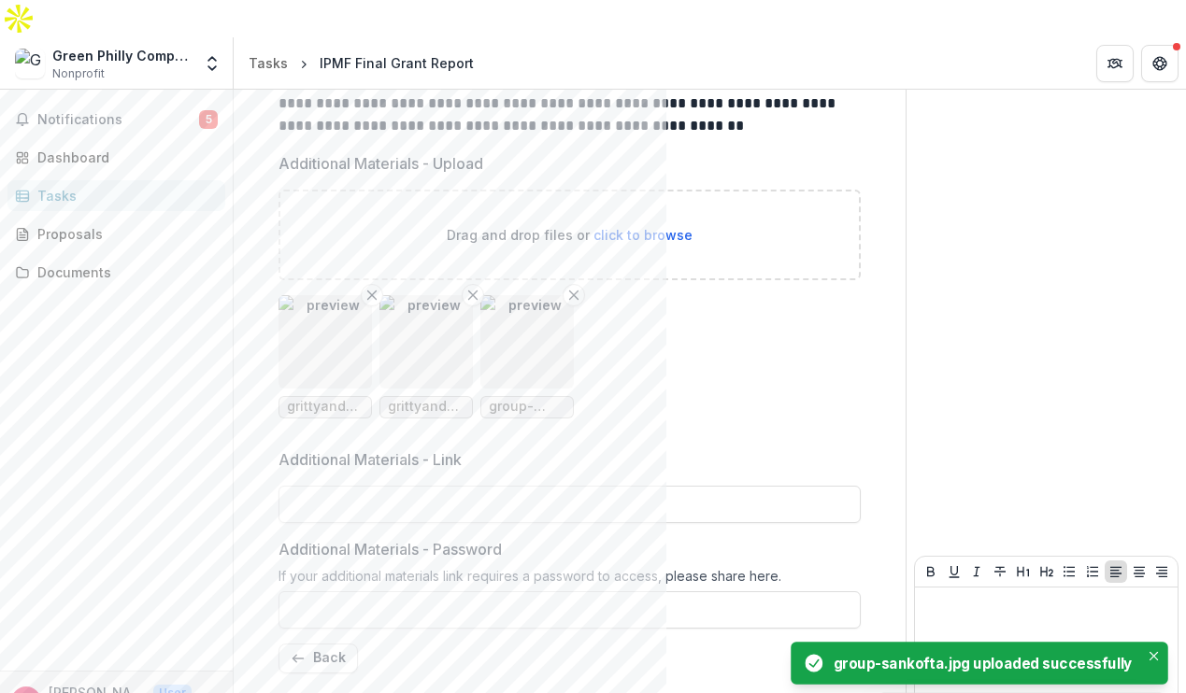
scroll to position [603, 0]
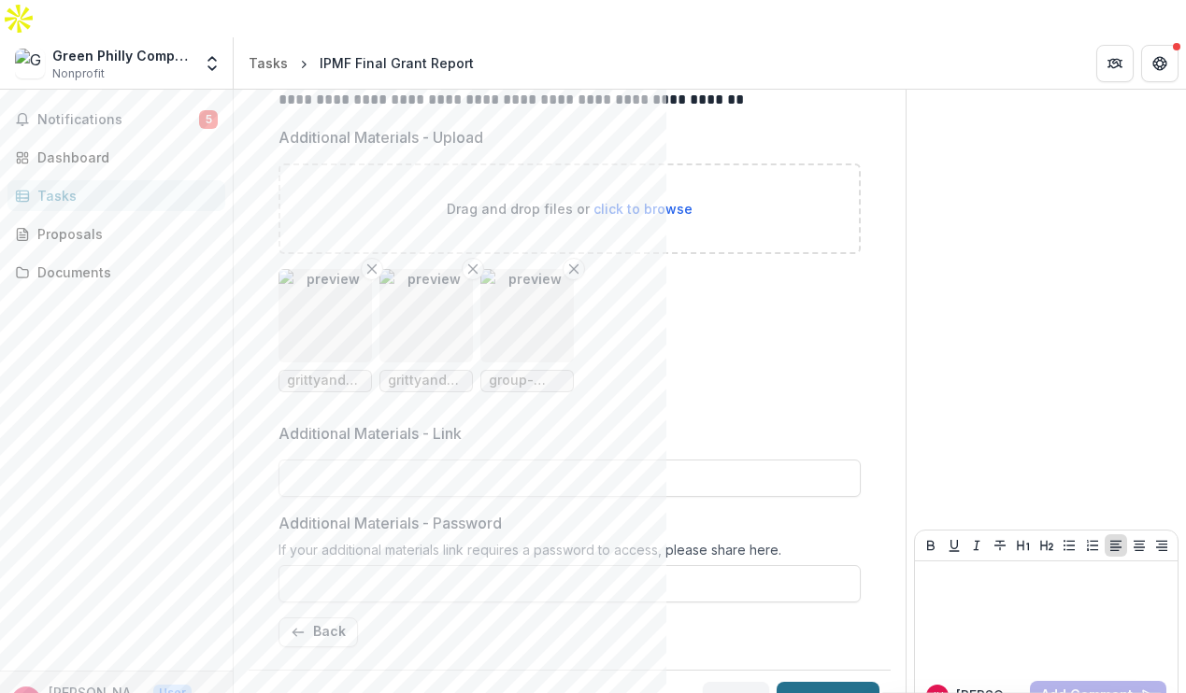
click at [813, 682] on button "Submit" at bounding box center [827, 700] width 103 height 37
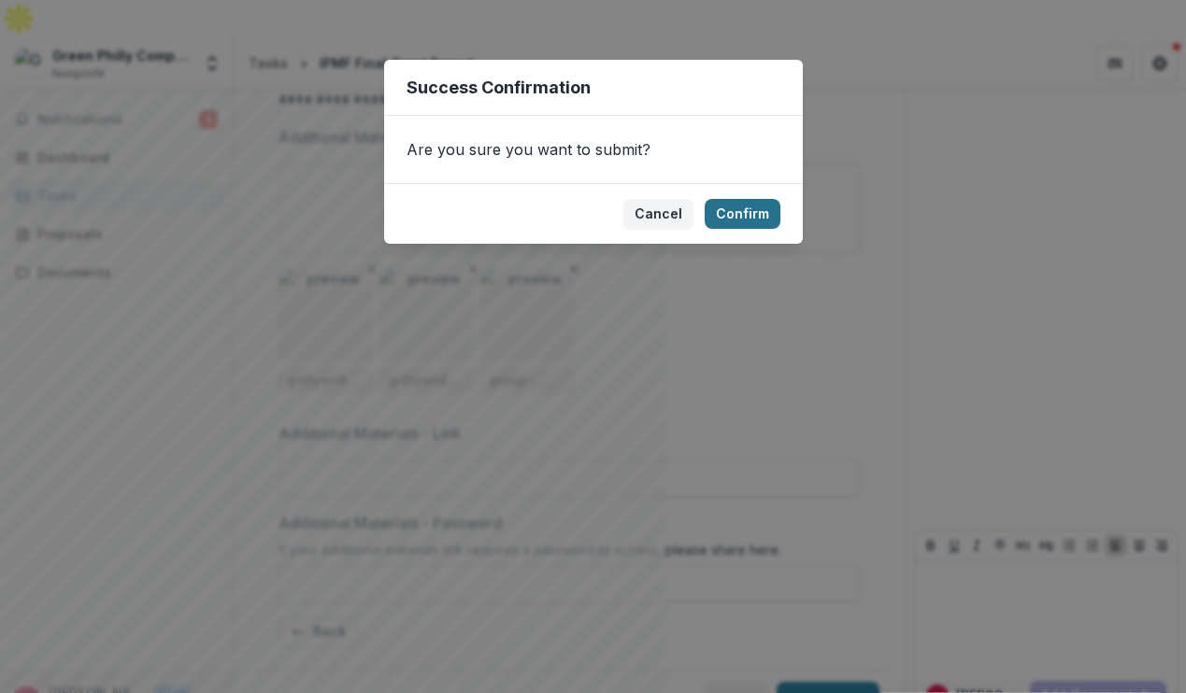
click at [730, 220] on button "Confirm" at bounding box center [742, 214] width 76 height 30
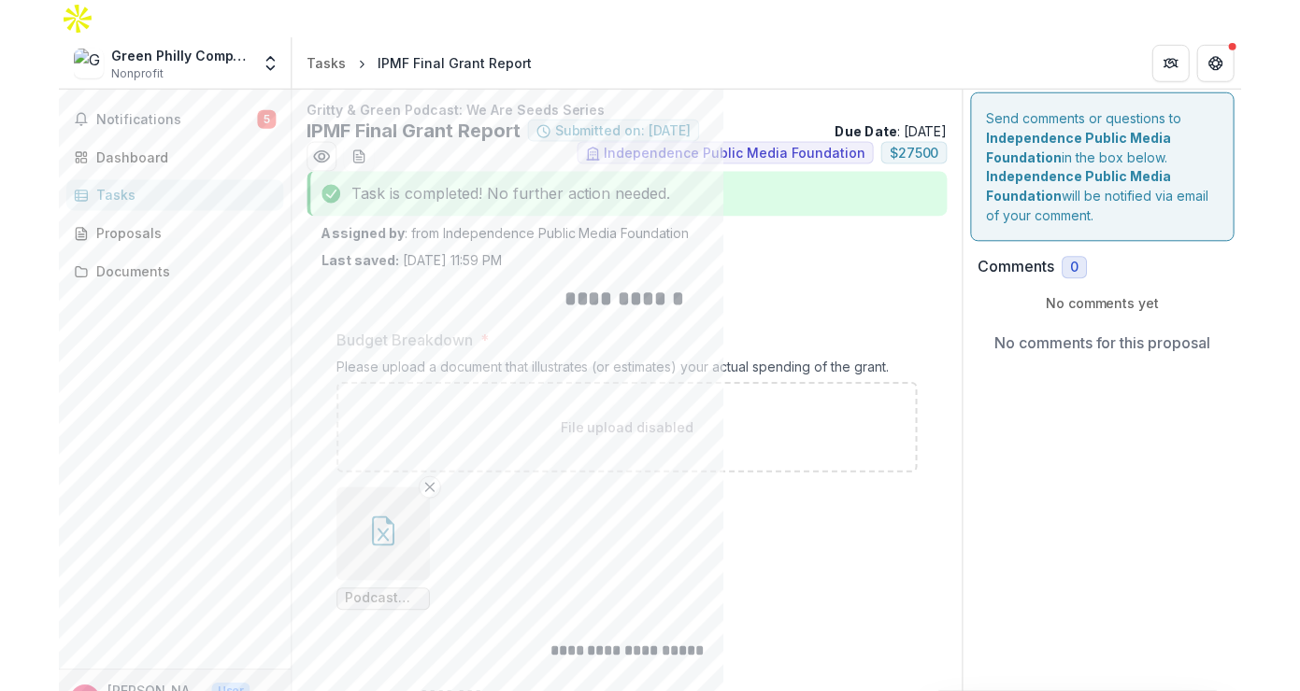
scroll to position [0, 0]
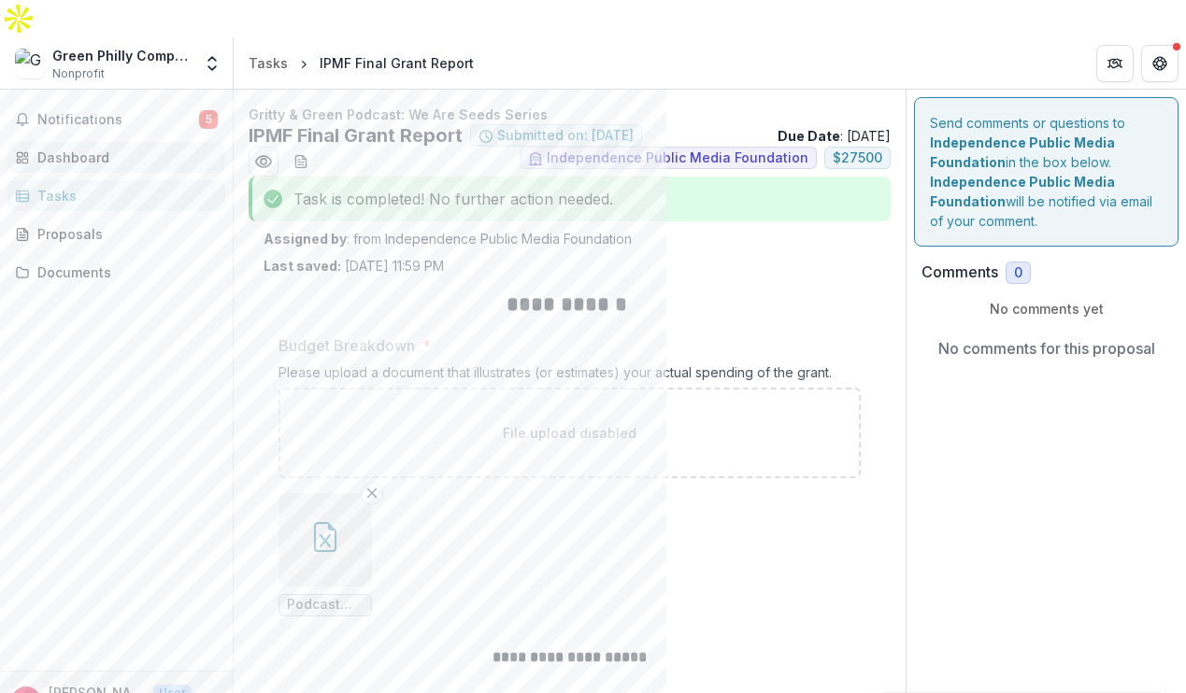
click at [107, 142] on link "Dashboard" at bounding box center [116, 157] width 218 height 31
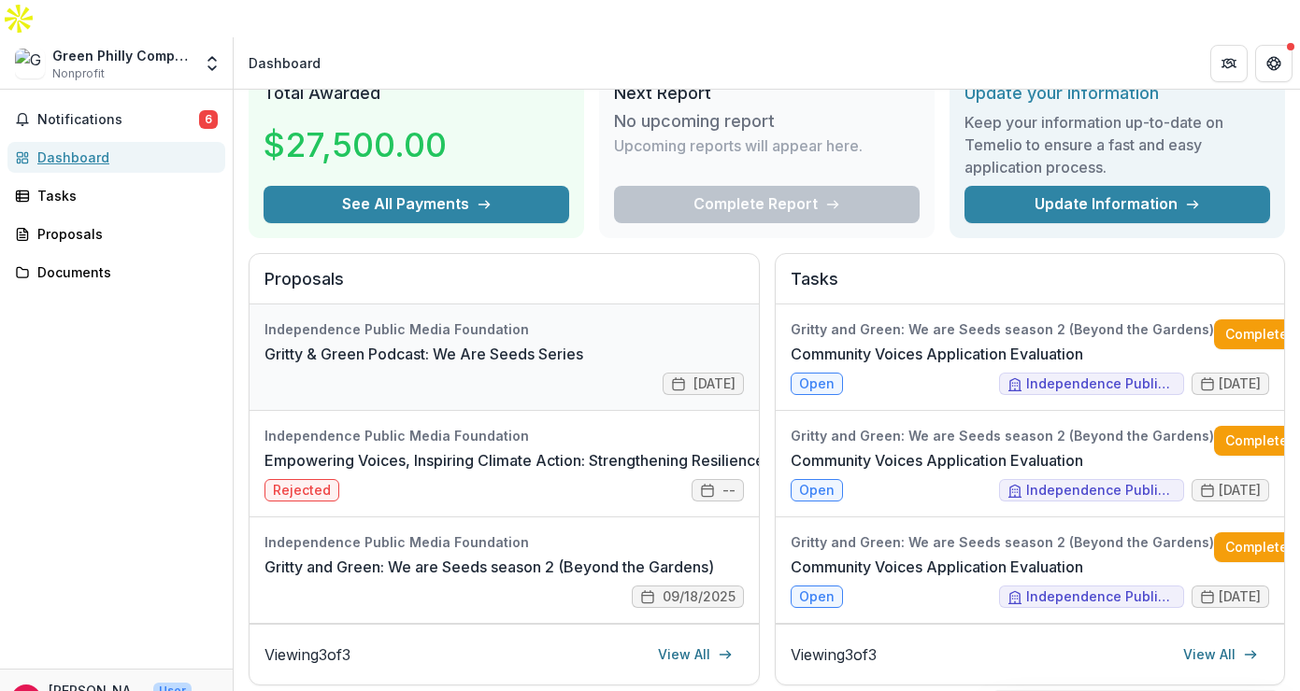
scroll to position [71, 0]
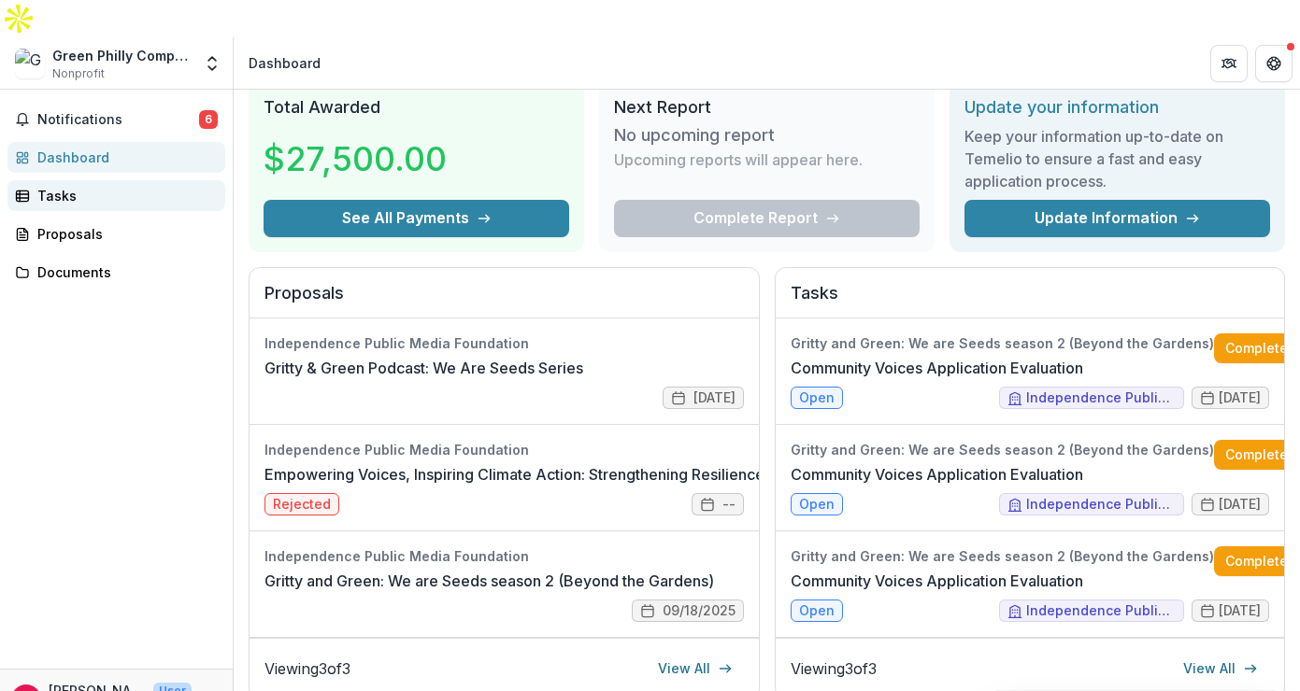
click at [131, 186] on div "Tasks" at bounding box center [123, 196] width 173 height 20
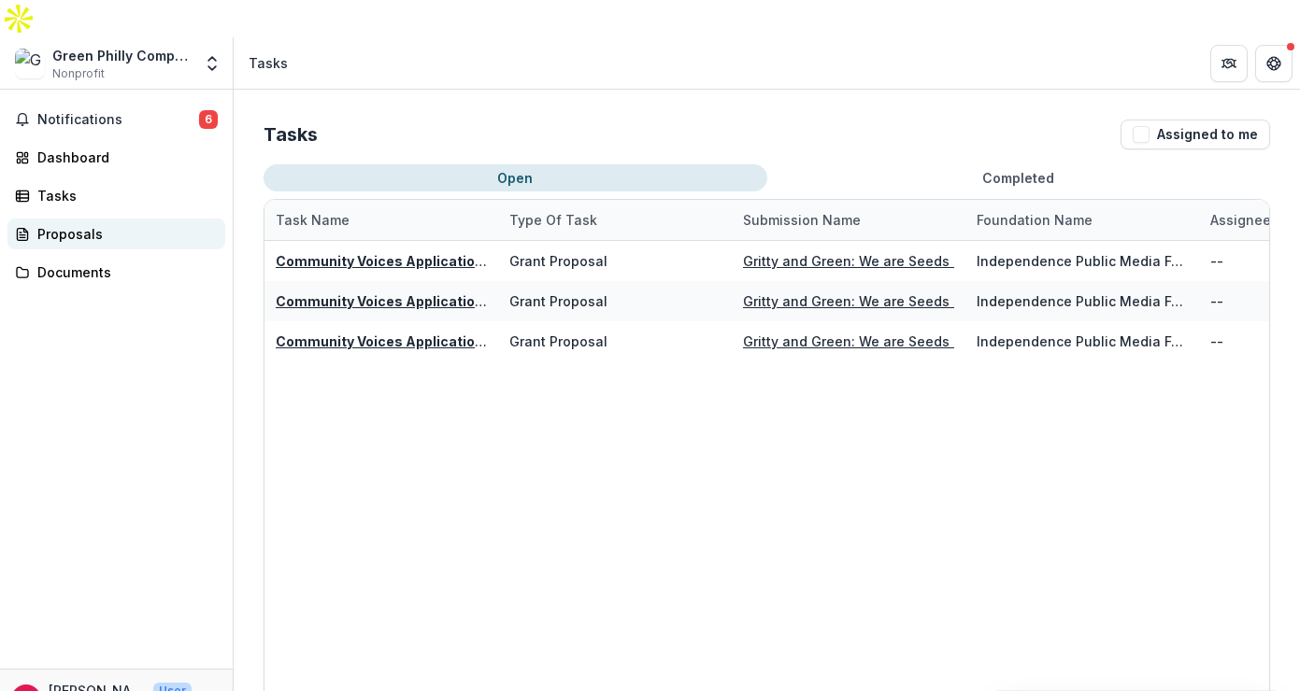
click at [114, 219] on link "Proposals" at bounding box center [116, 234] width 218 height 31
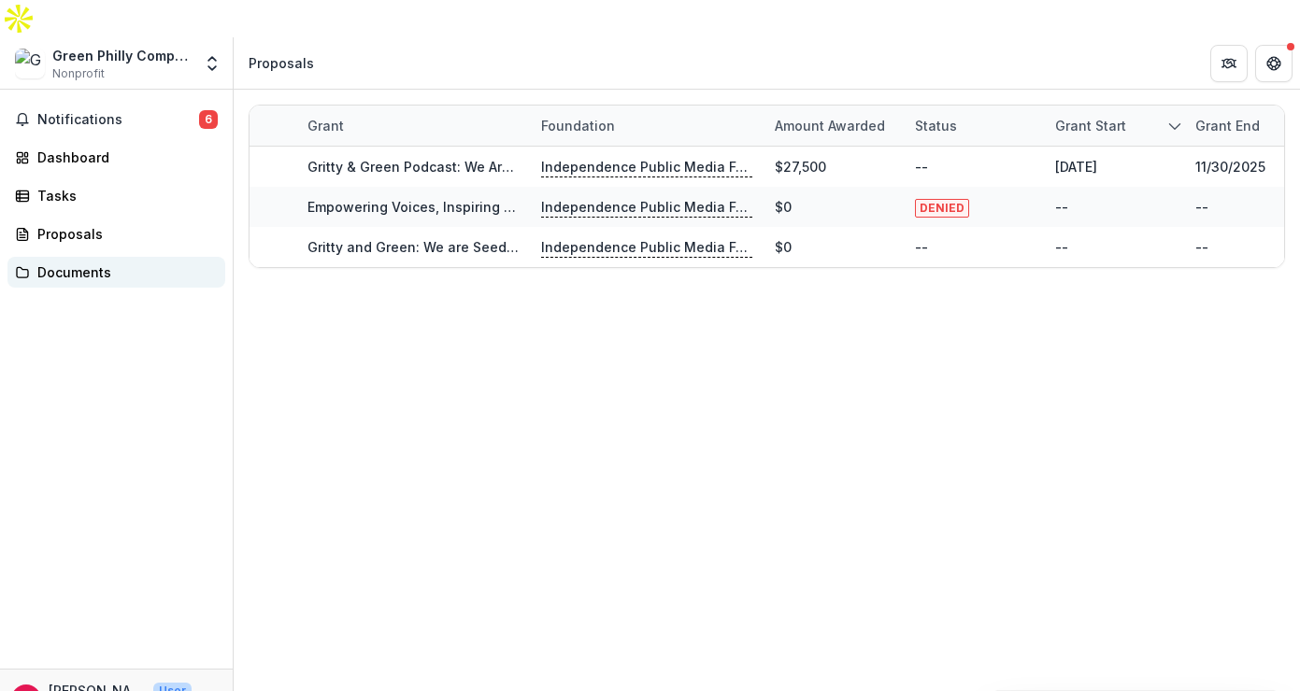
click at [110, 263] on div "Documents" at bounding box center [123, 273] width 173 height 20
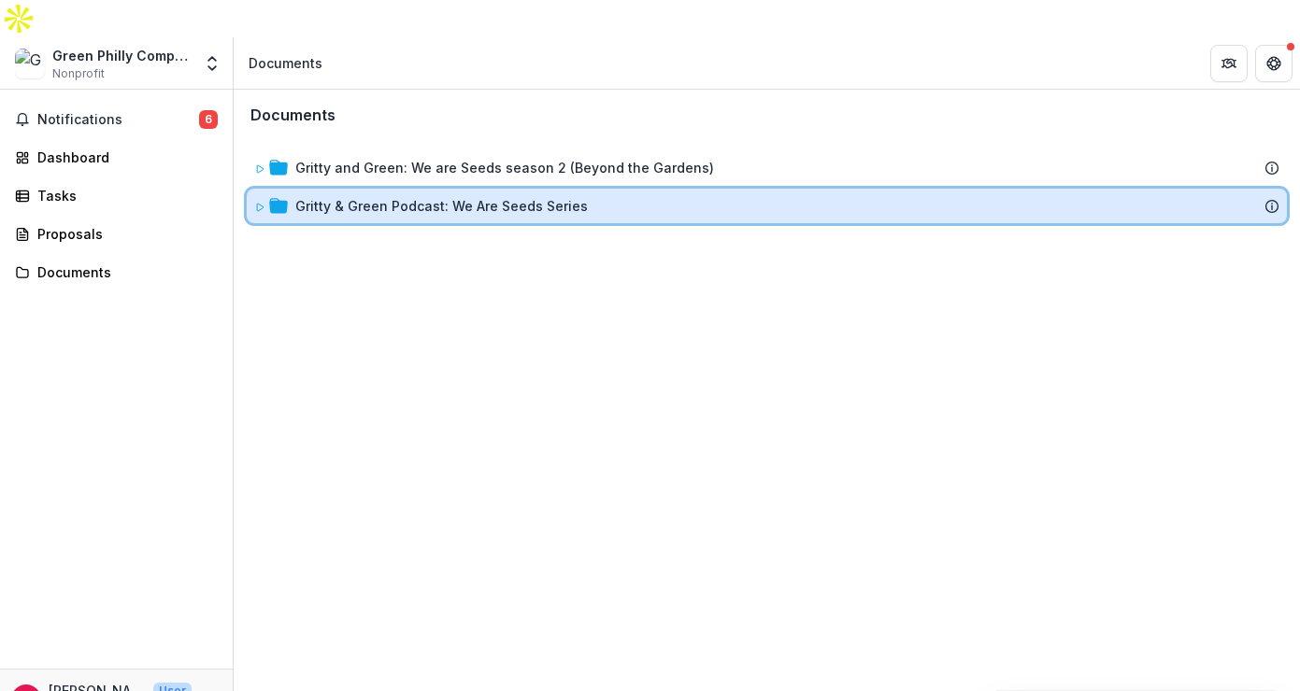
click at [255, 202] on icon at bounding box center [259, 207] width 11 height 11
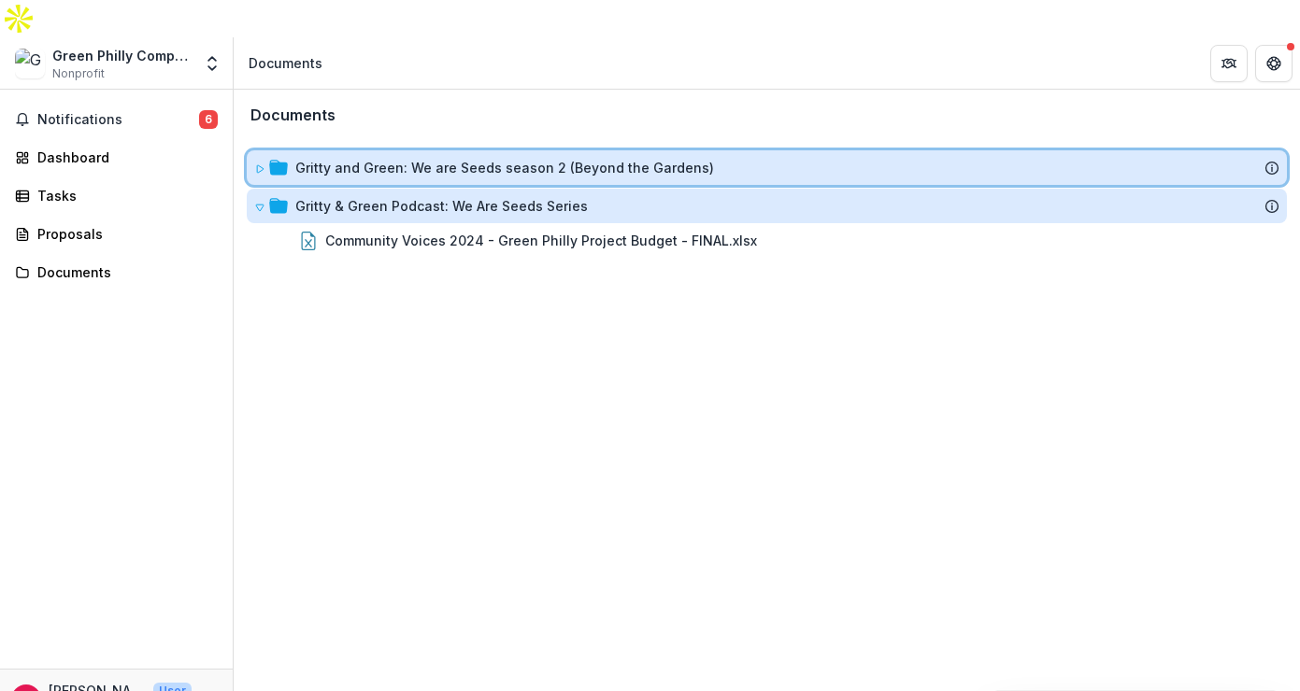
click at [260, 163] on icon at bounding box center [259, 168] width 11 height 11
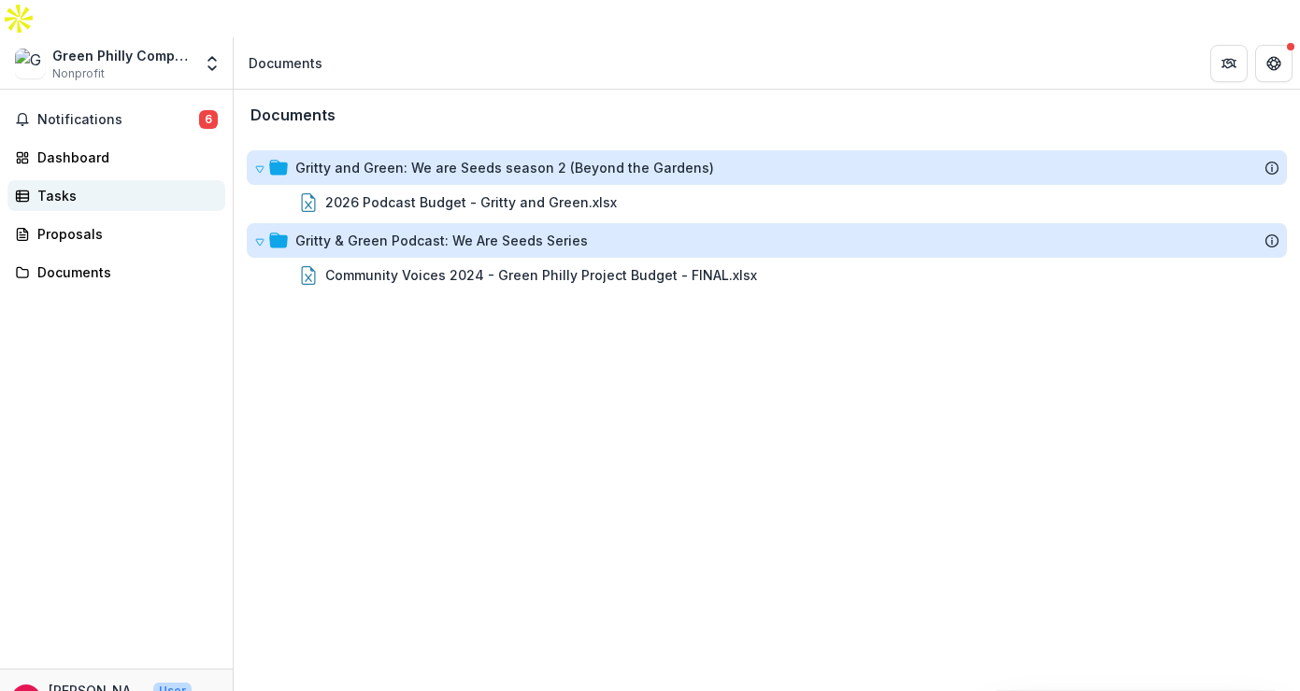
click at [92, 180] on link "Tasks" at bounding box center [116, 195] width 218 height 31
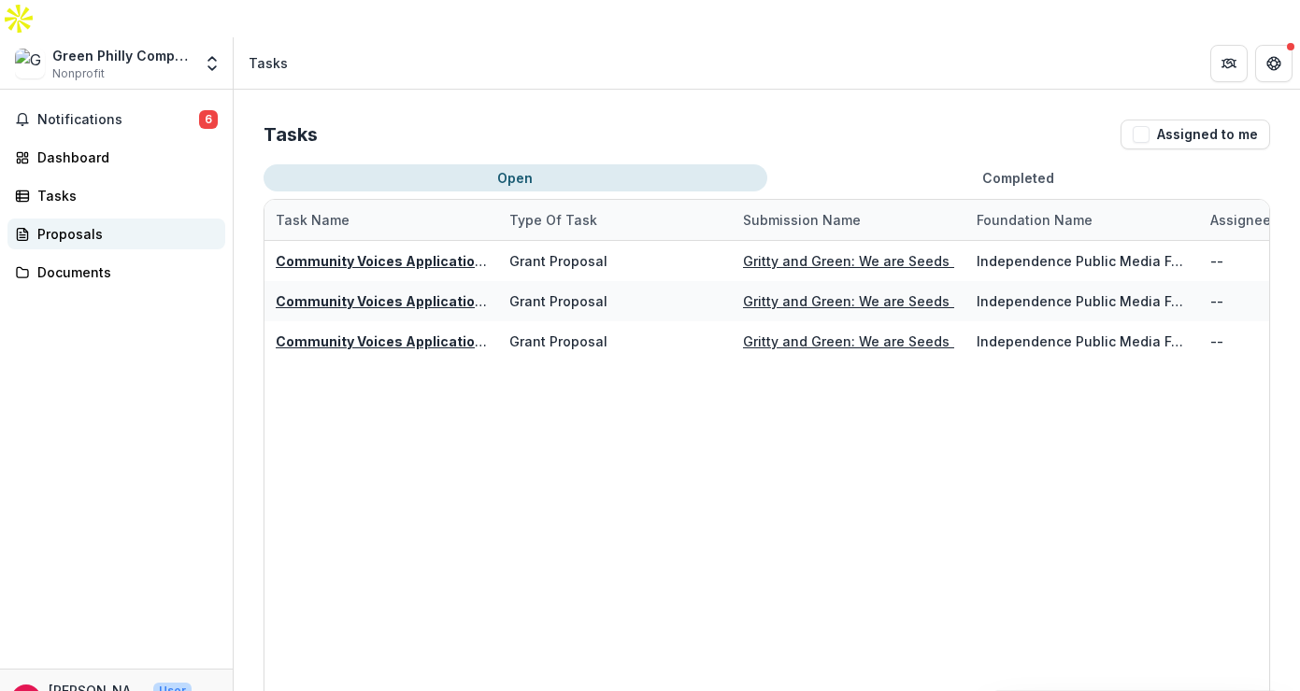
click at [80, 224] on div "Proposals" at bounding box center [123, 234] width 173 height 20
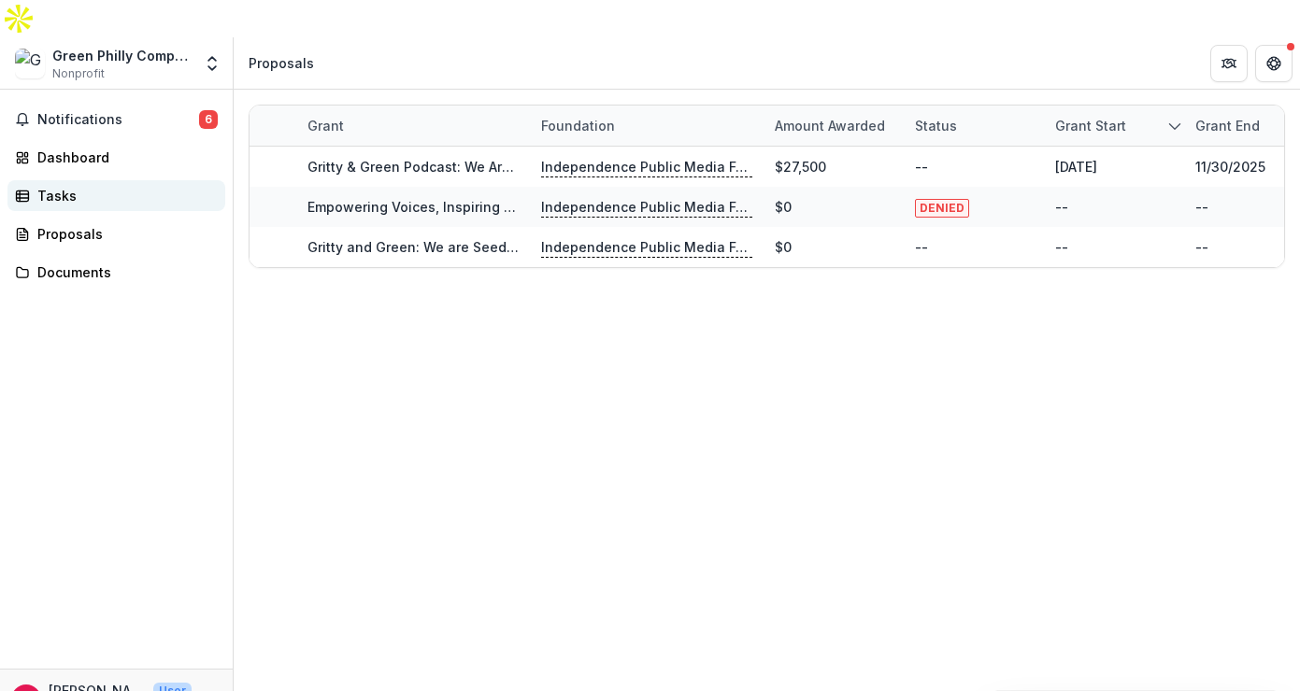
click at [88, 186] on div "Tasks" at bounding box center [123, 196] width 173 height 20
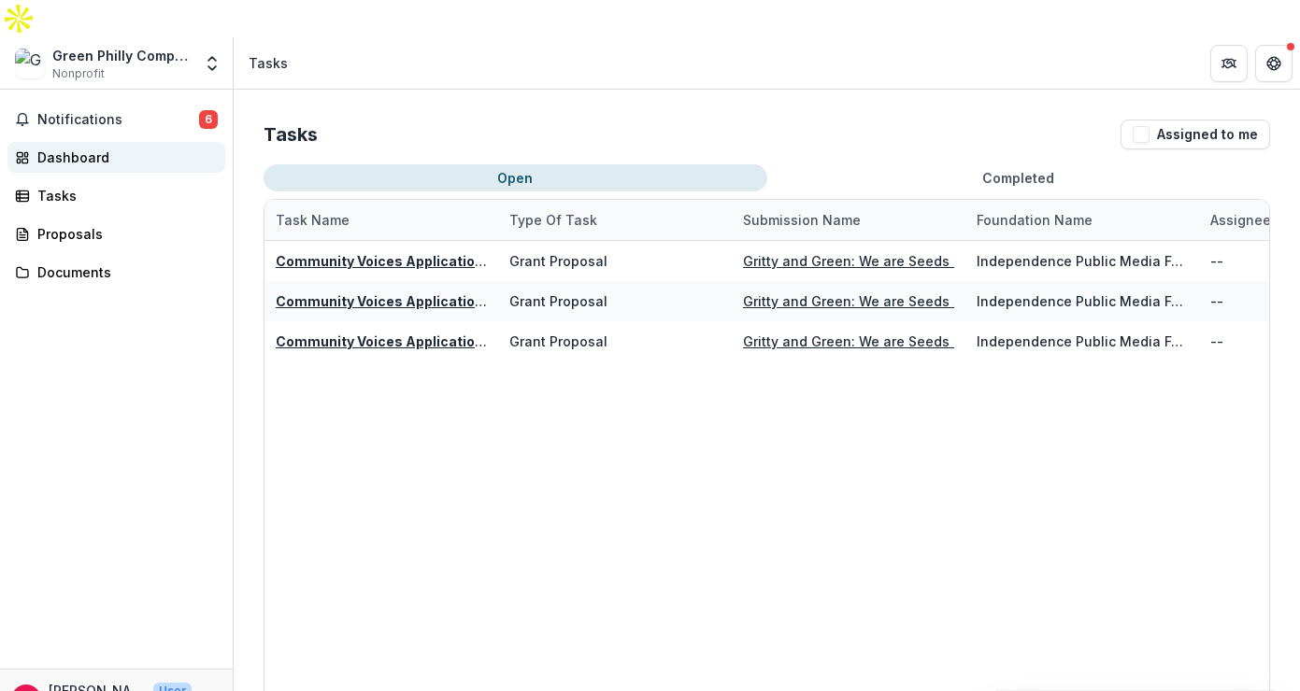
click at [93, 142] on link "Dashboard" at bounding box center [116, 157] width 218 height 31
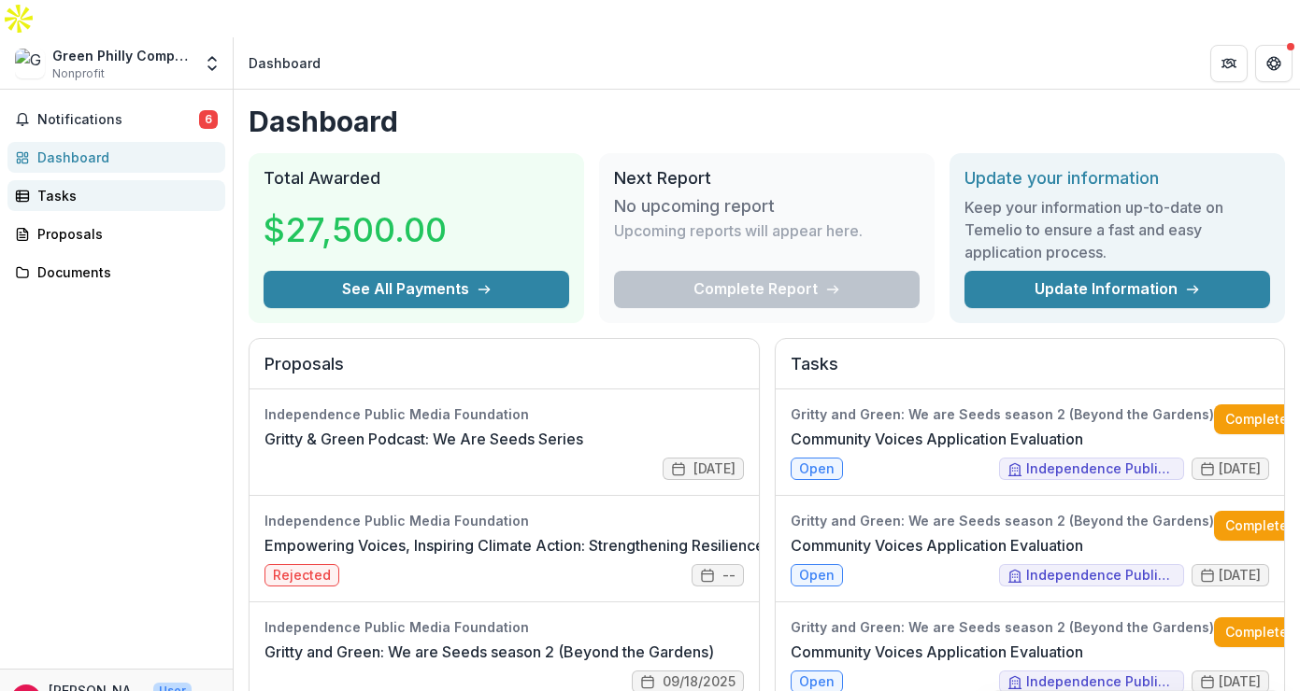
click at [107, 186] on div "Tasks" at bounding box center [123, 196] width 173 height 20
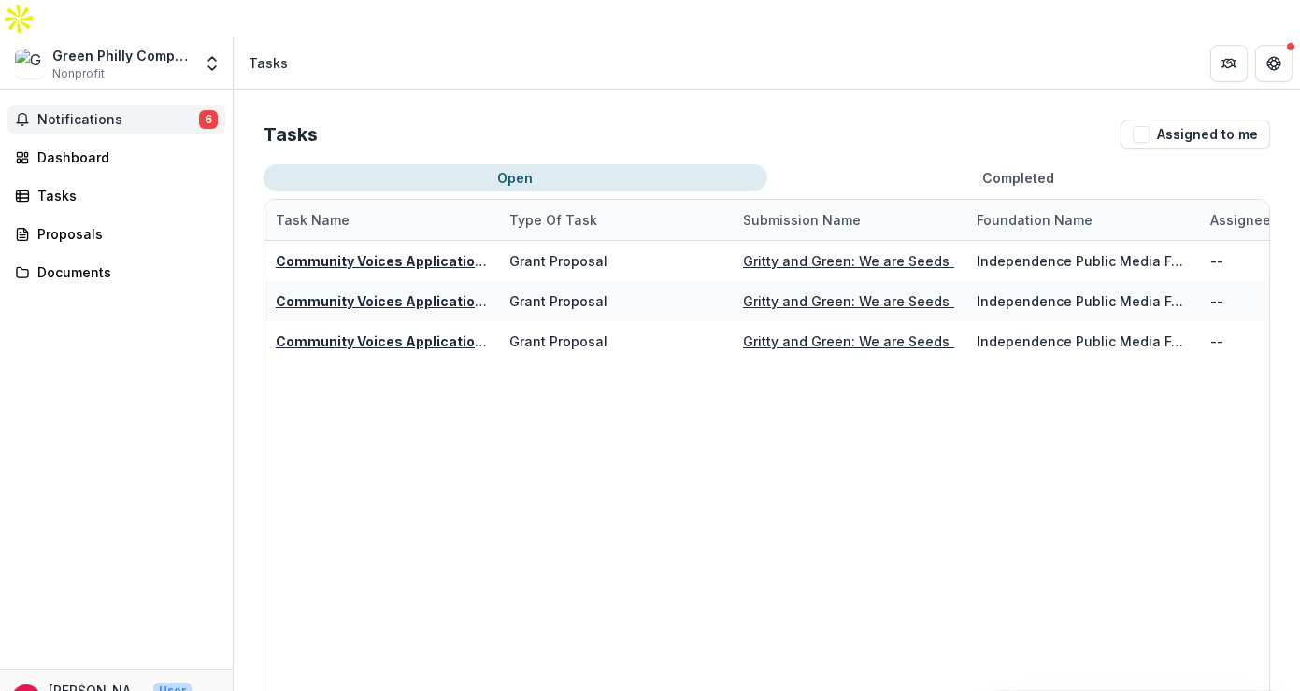
click at [133, 105] on button "Notifications 6" at bounding box center [116, 120] width 218 height 30
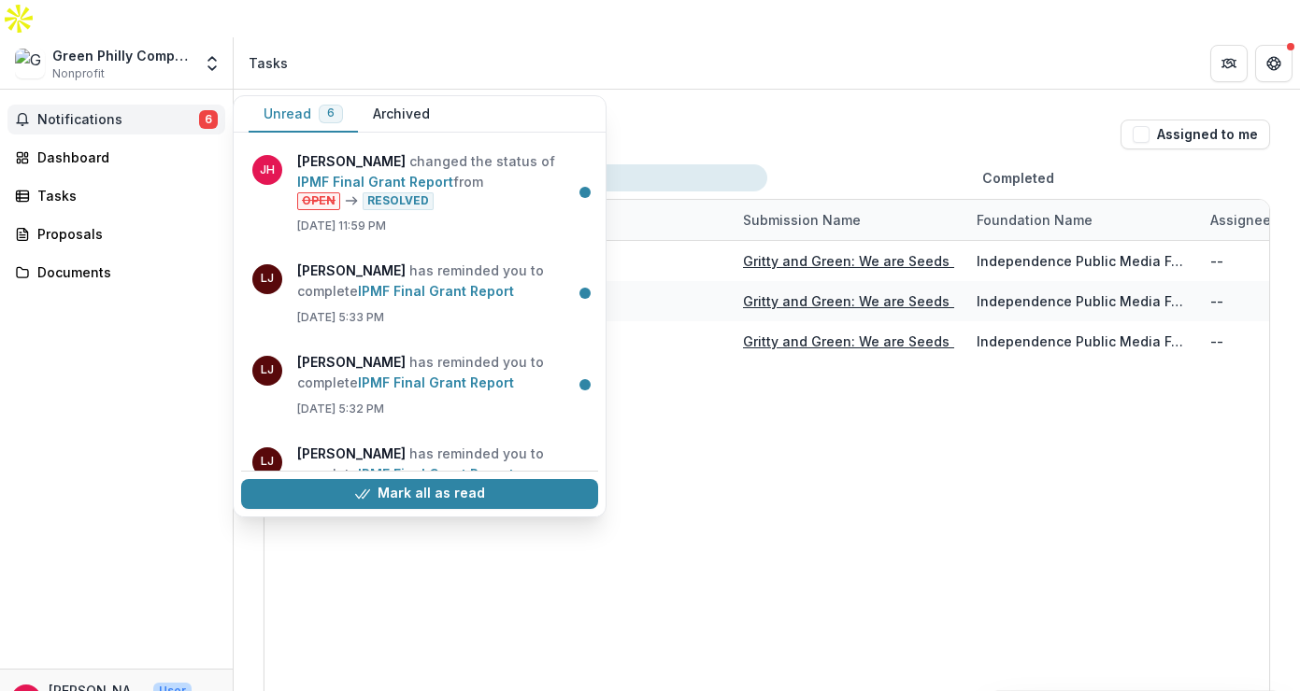
click at [403, 96] on button "Archived" at bounding box center [401, 114] width 87 height 36
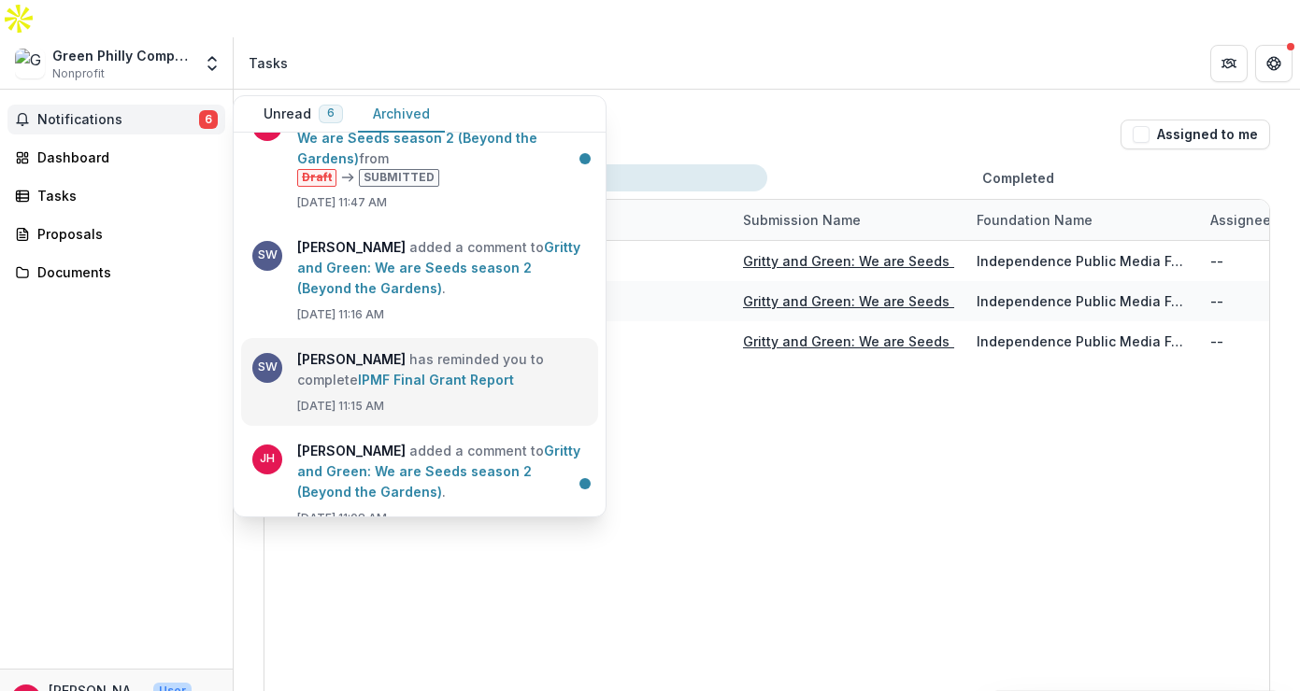
scroll to position [425, 0]
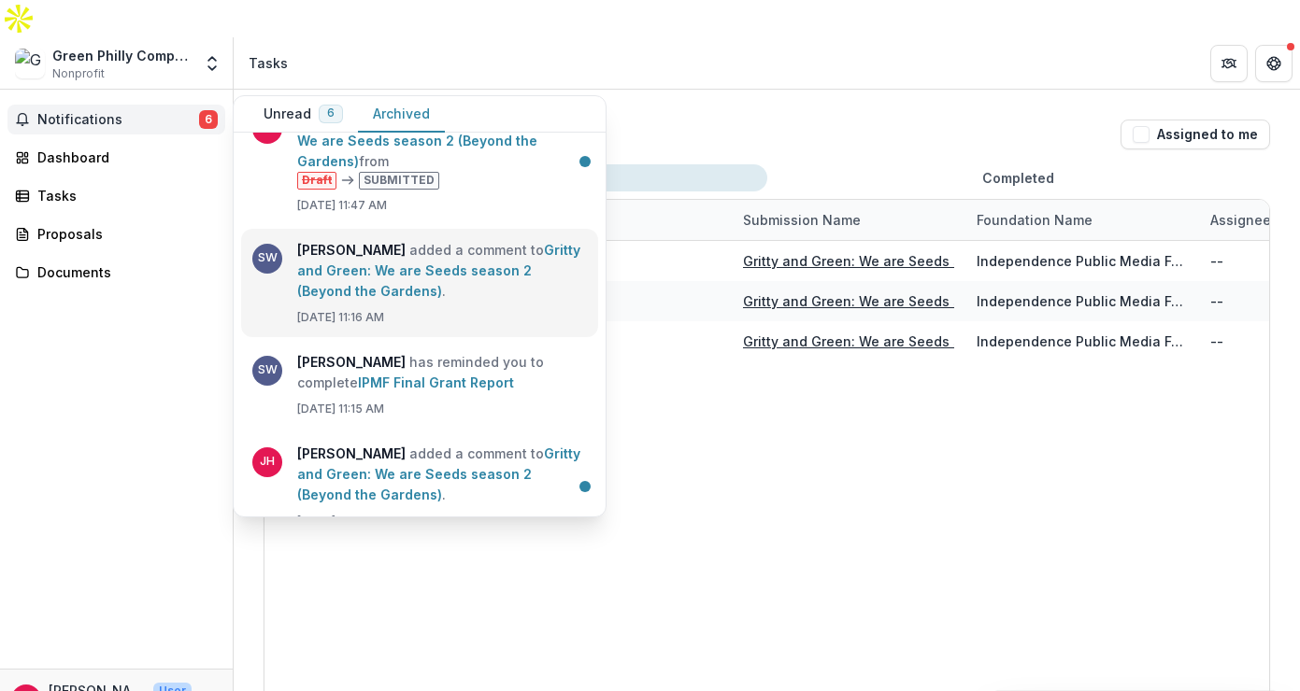
click at [427, 242] on link "Gritty and Green: We are Seeds season 2 (Beyond the Gardens)" at bounding box center [438, 270] width 283 height 57
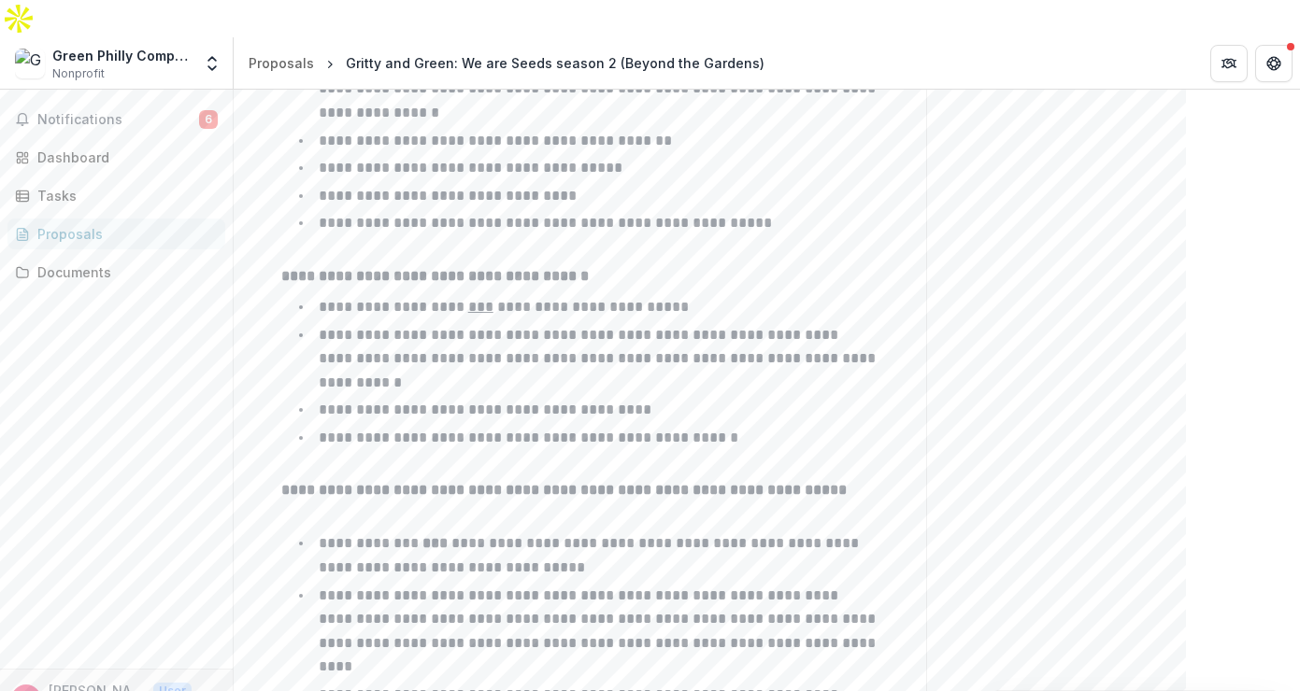
scroll to position [2079, 0]
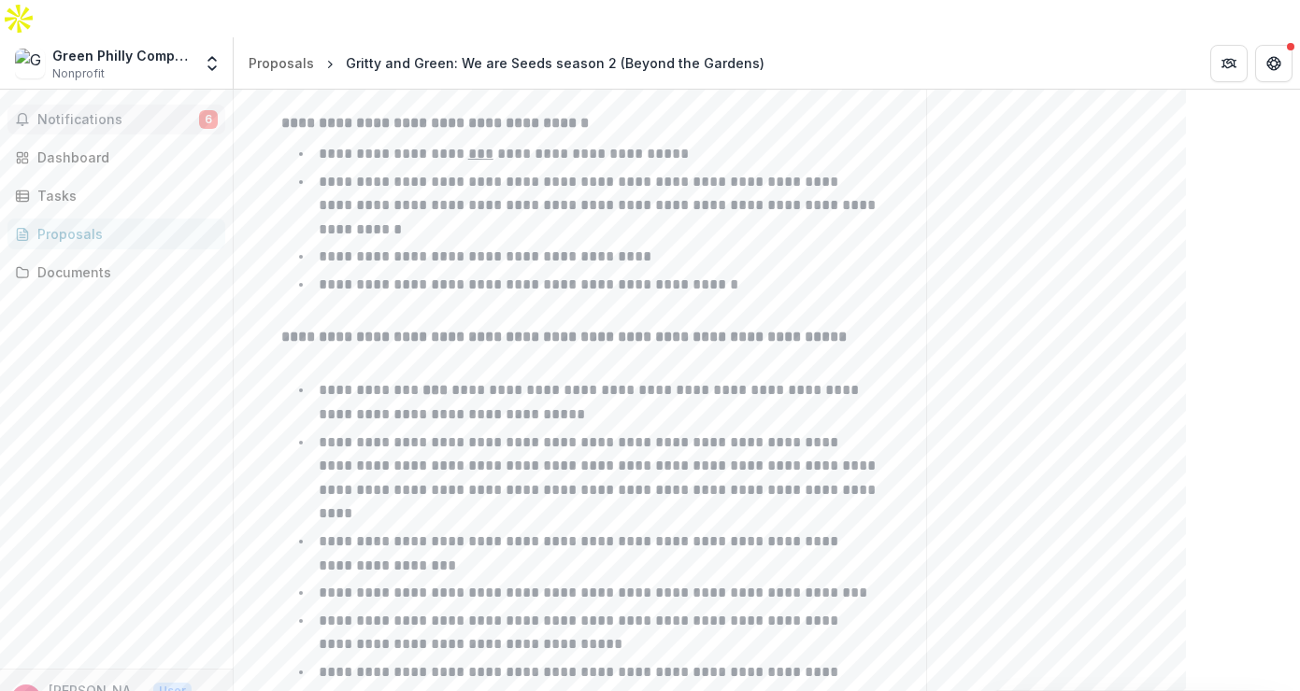
click at [144, 112] on span "Notifications" at bounding box center [118, 120] width 162 height 16
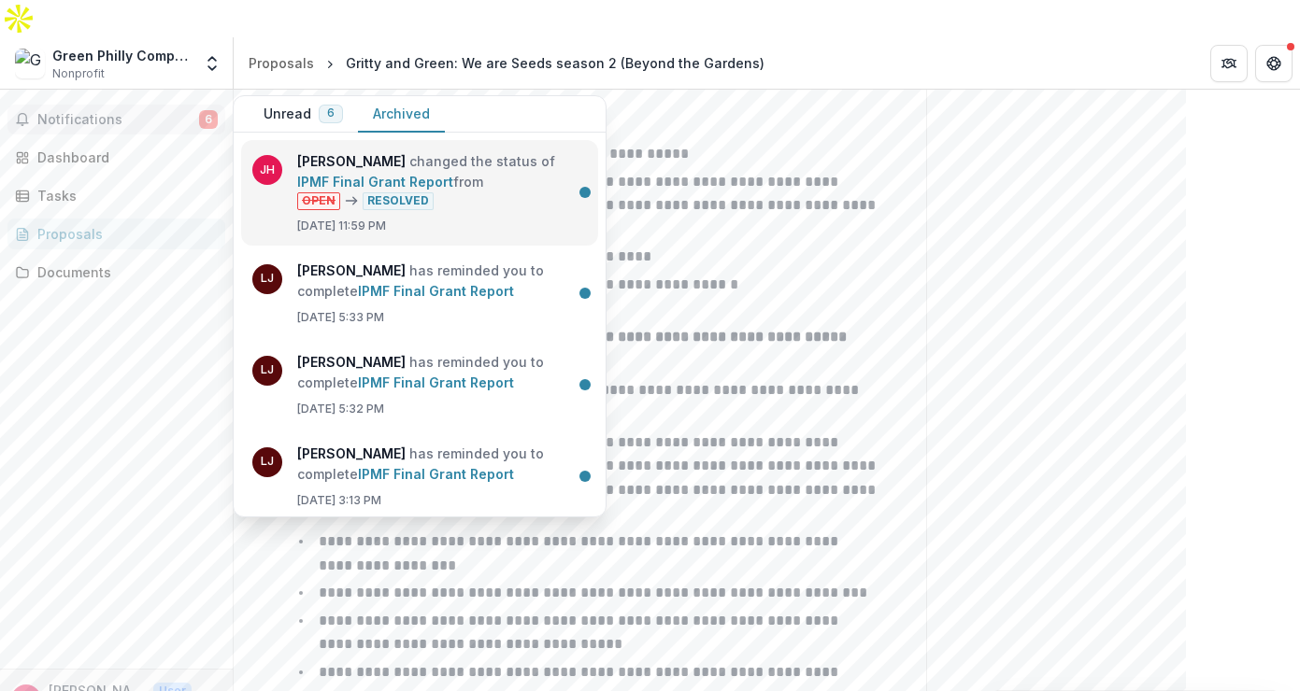
click at [354, 174] on link "IPMF Final Grant Report" at bounding box center [375, 182] width 156 height 16
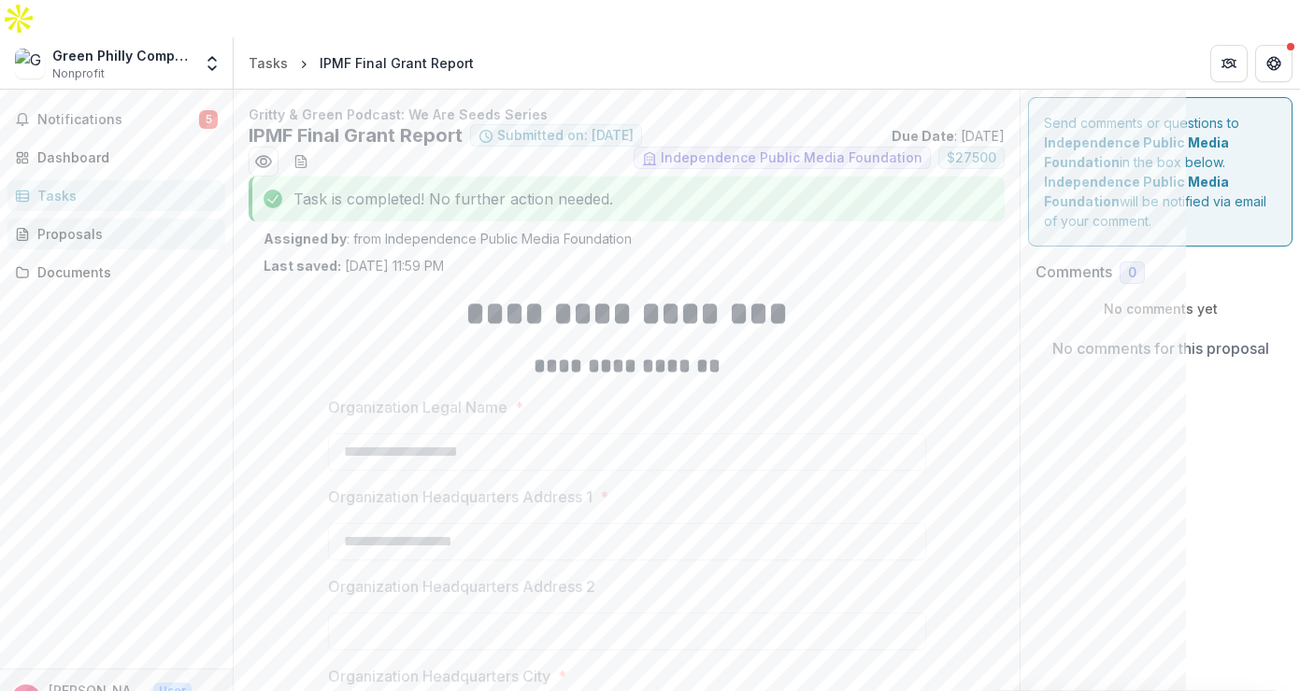
click at [62, 224] on div "Proposals" at bounding box center [123, 234] width 173 height 20
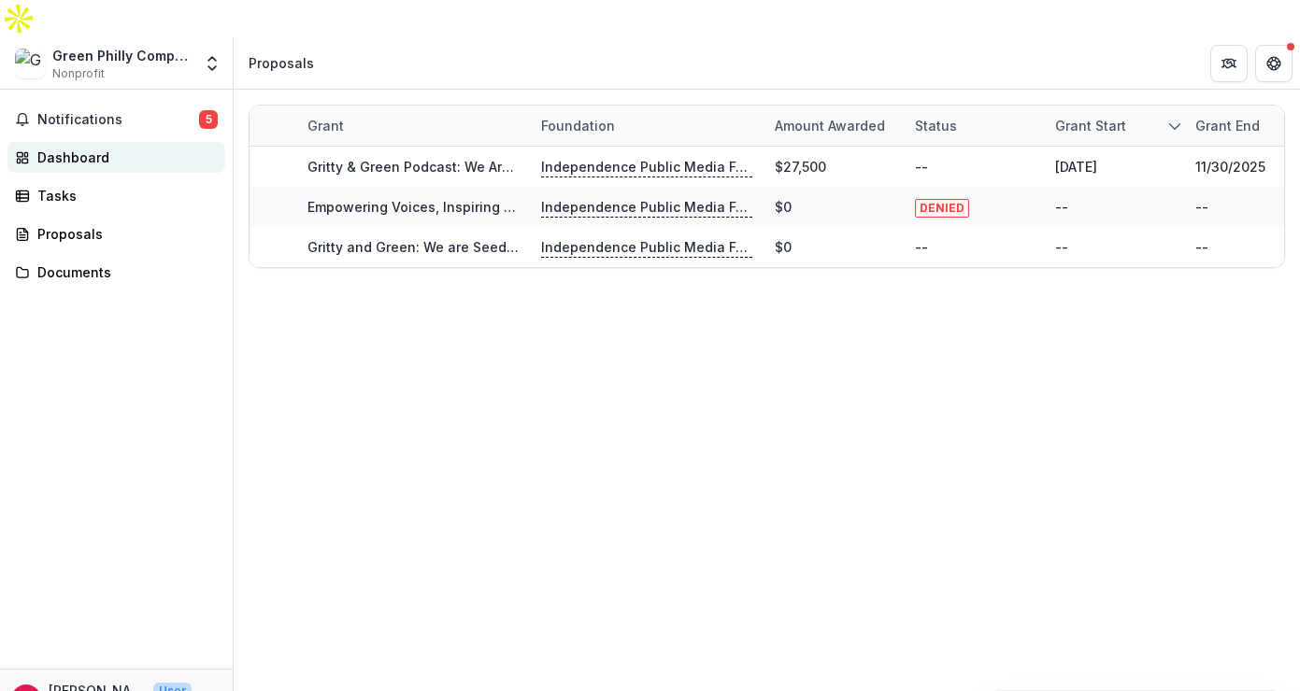
click at [57, 148] on div "Dashboard" at bounding box center [123, 158] width 173 height 20
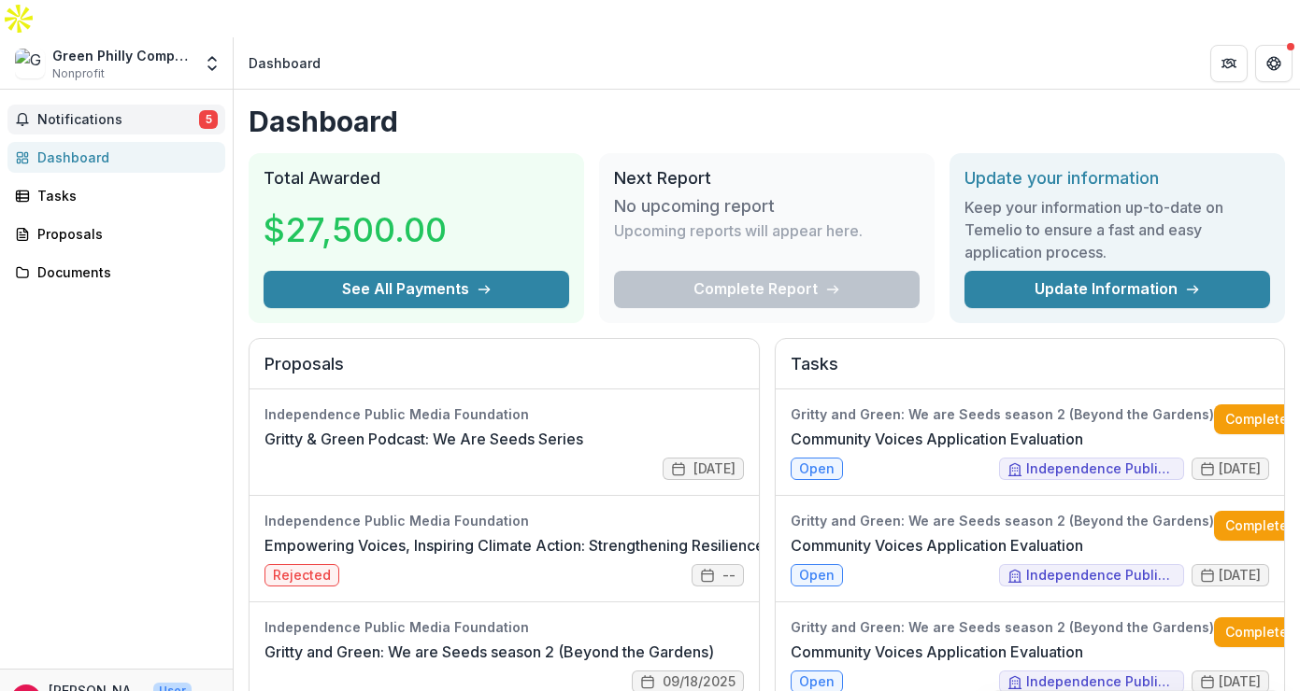
click at [82, 112] on span "Notifications" at bounding box center [118, 120] width 162 height 16
click at [105, 369] on div "Notifications 5 Unread 5 Archived JH Julie Hancher changed the status of IPMF F…" at bounding box center [116, 379] width 233 height 579
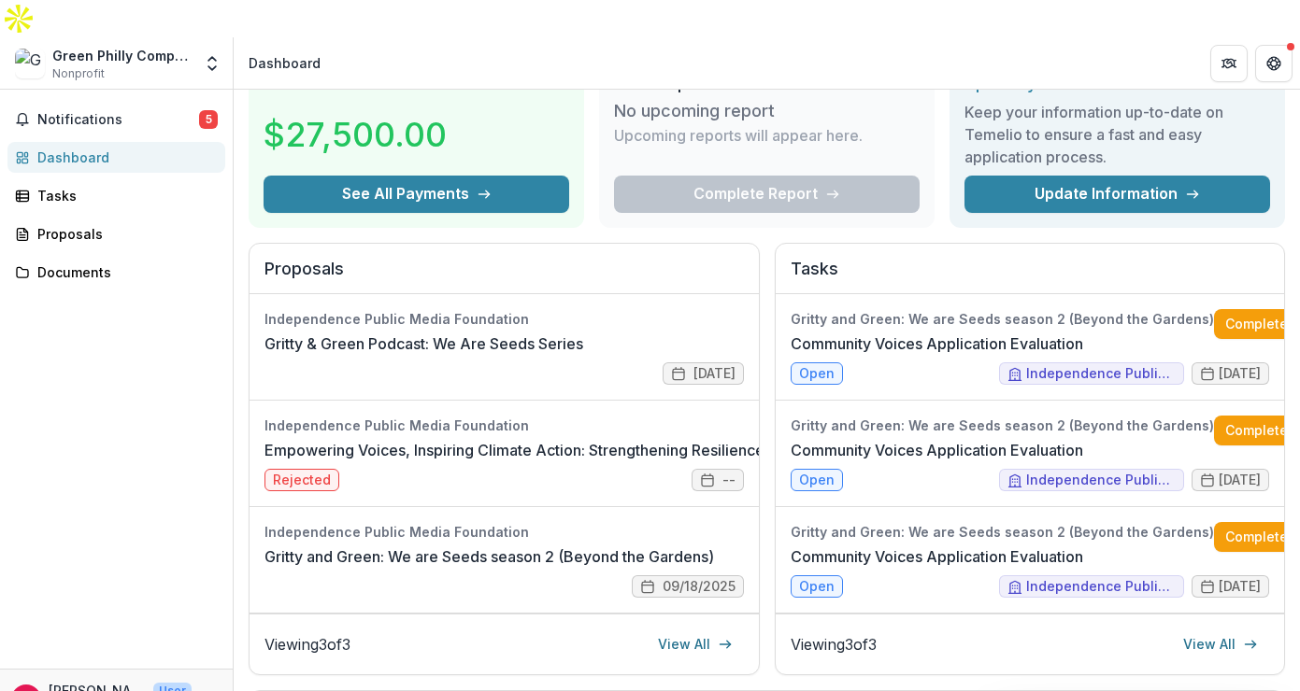
scroll to position [98, 0]
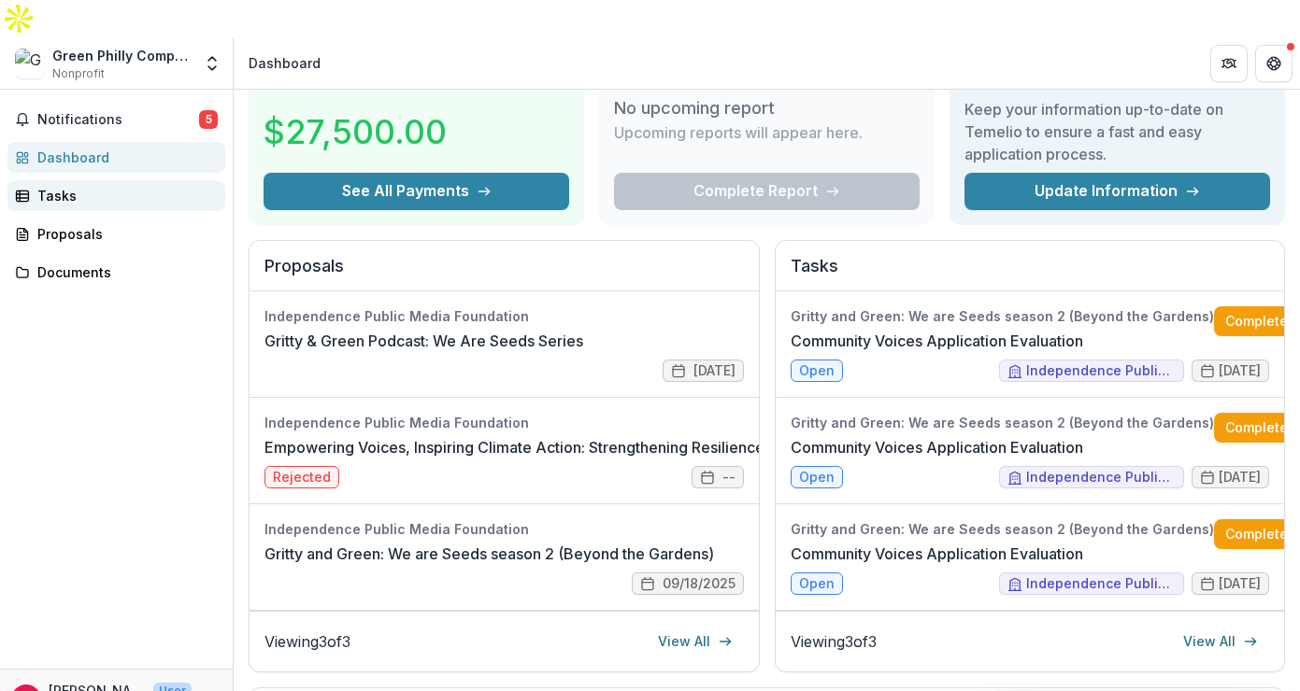
click at [53, 186] on div "Tasks" at bounding box center [123, 196] width 173 height 20
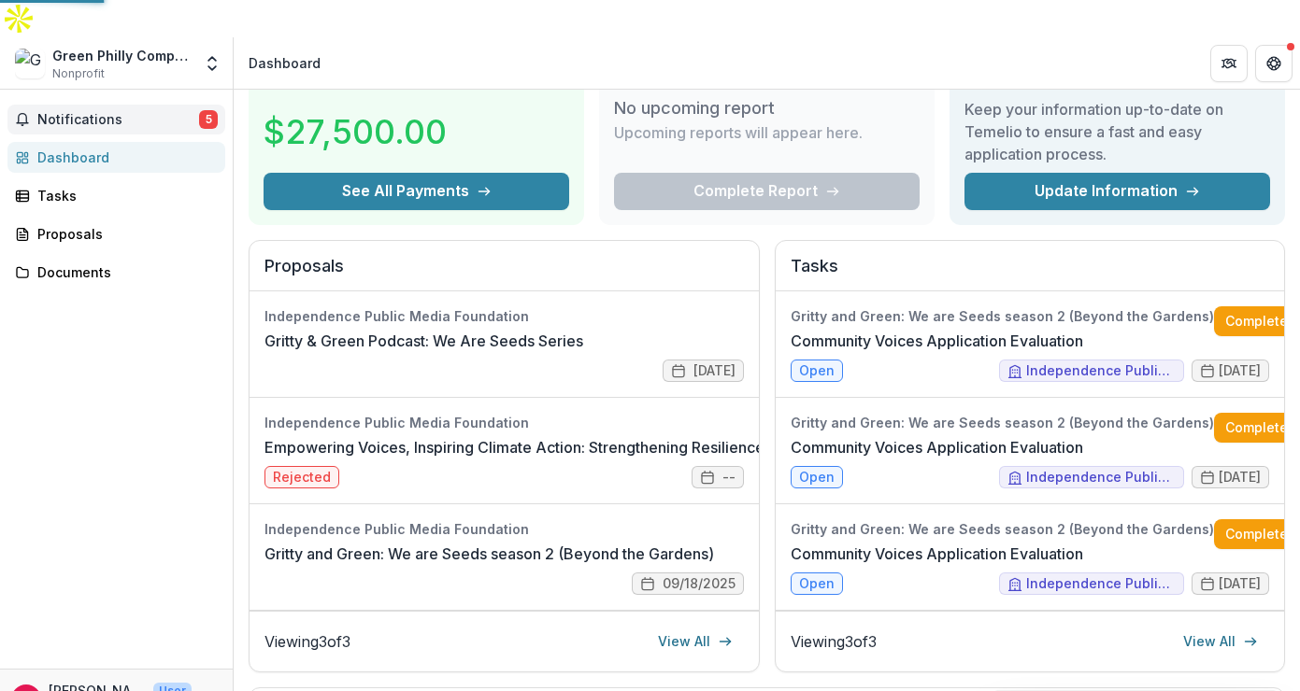
click at [91, 105] on button "Notifications 5" at bounding box center [116, 120] width 218 height 30
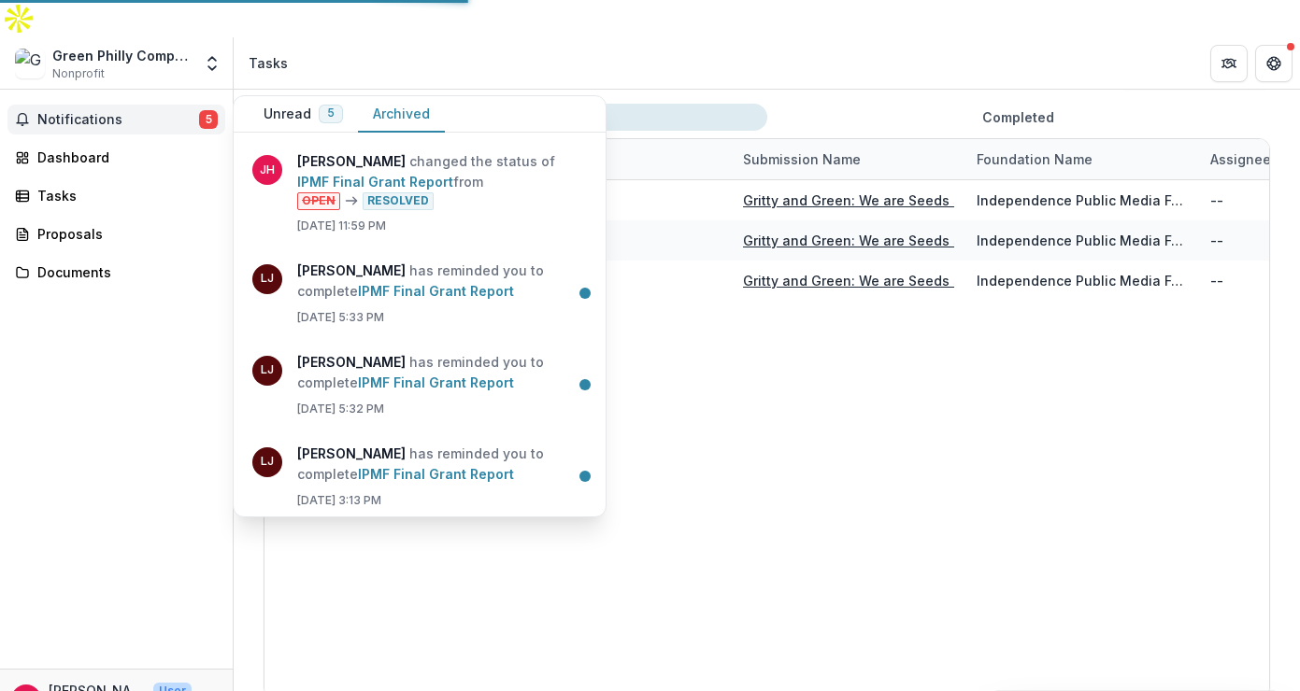
scroll to position [61, 0]
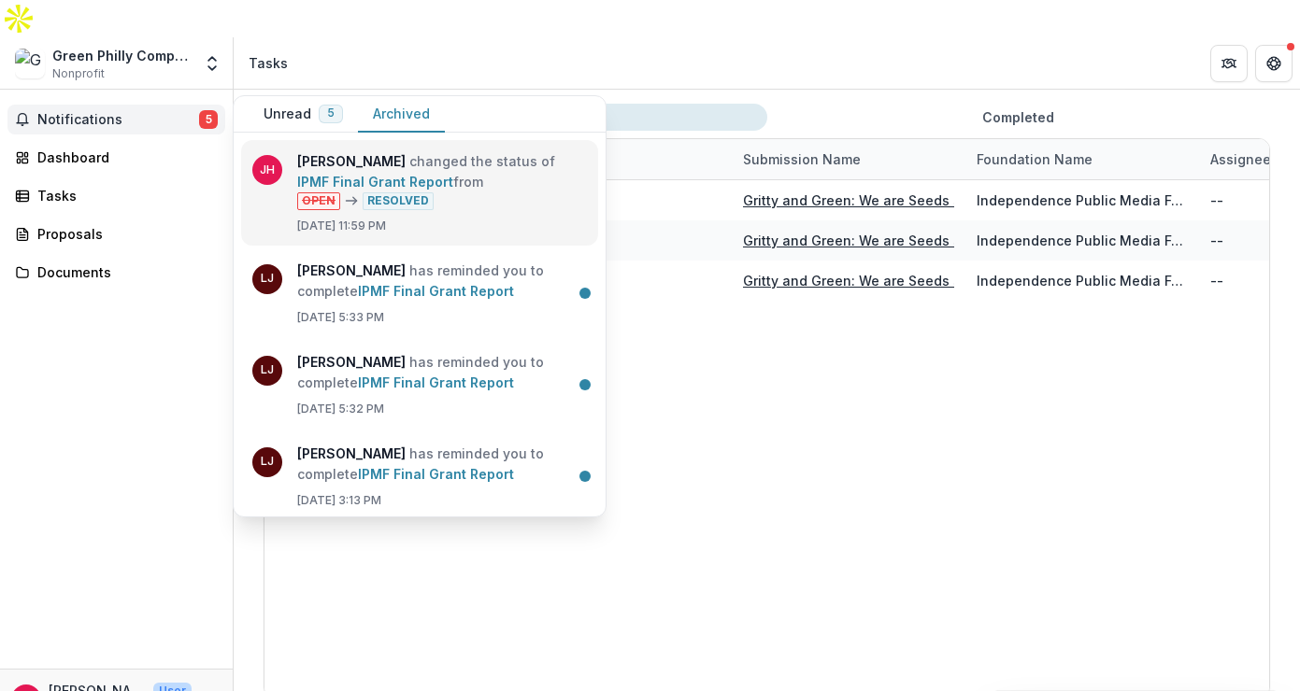
click at [329, 174] on link "IPMF Final Grant Report" at bounding box center [375, 182] width 156 height 16
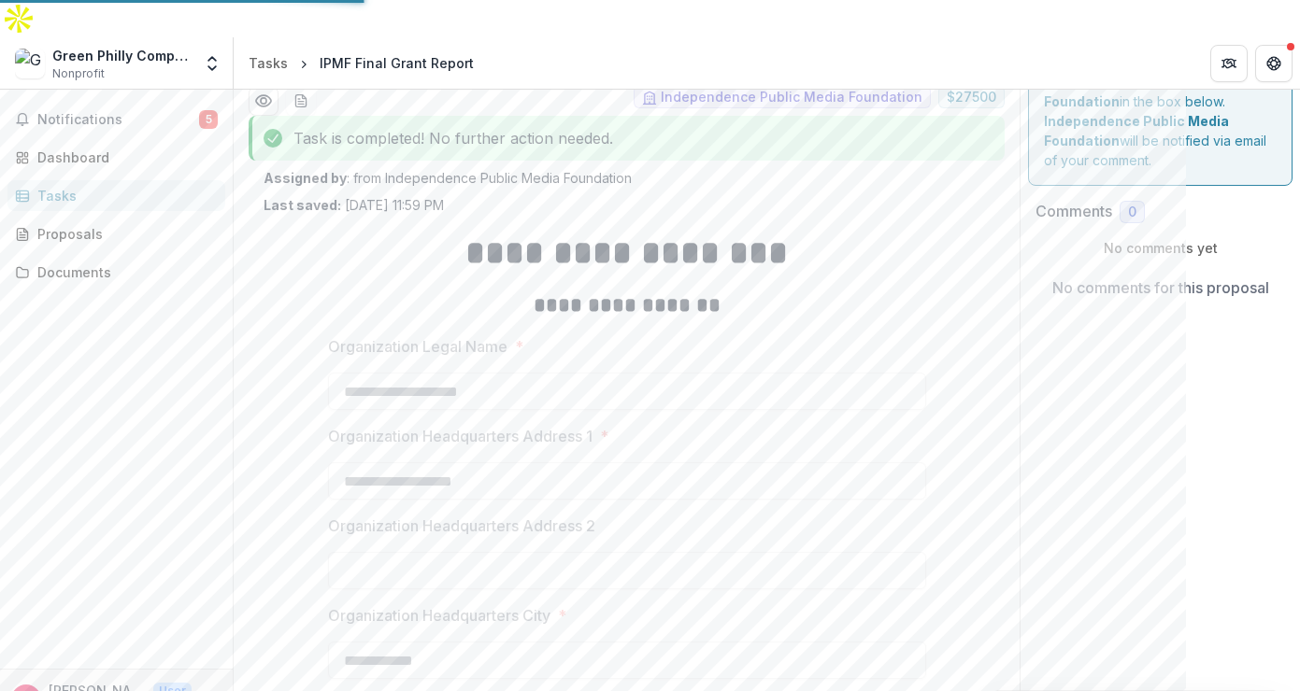
type input "*******"
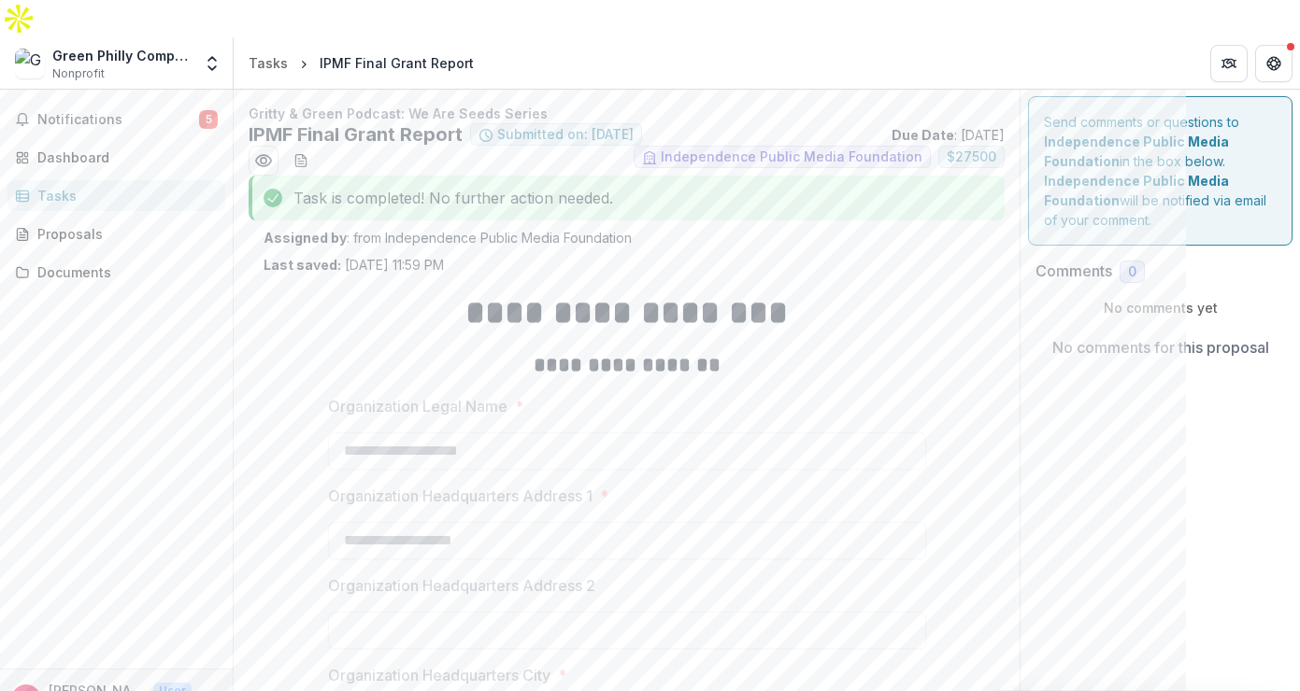
scroll to position [566, 0]
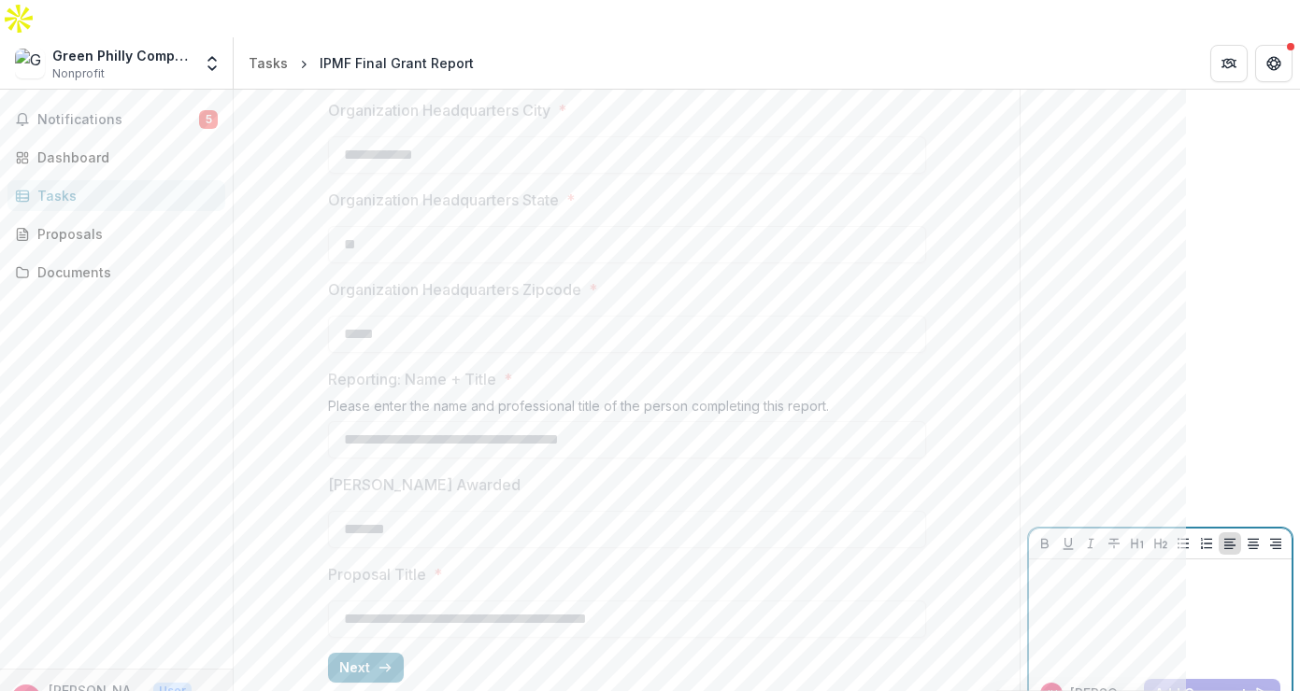
click at [1082, 567] on p at bounding box center [1160, 577] width 248 height 21
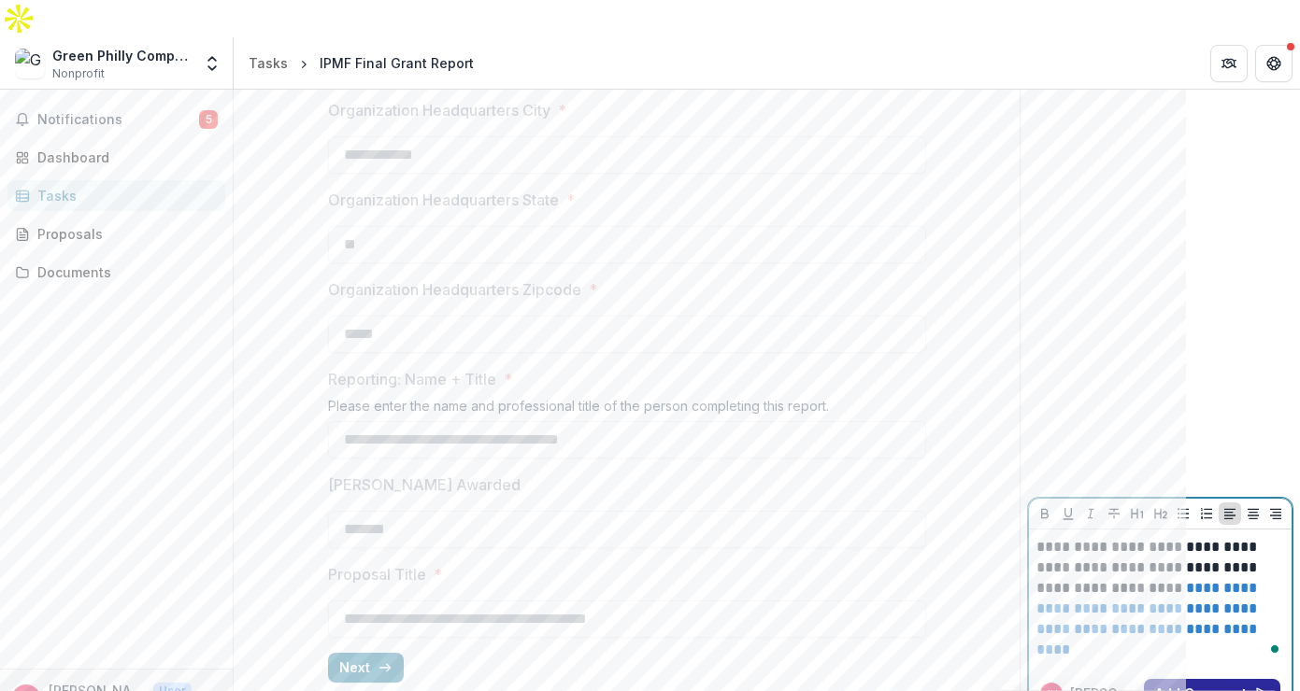
click at [1185, 679] on button "Add Comment" at bounding box center [1212, 694] width 136 height 30
